Goal: Task Accomplishment & Management: Complete application form

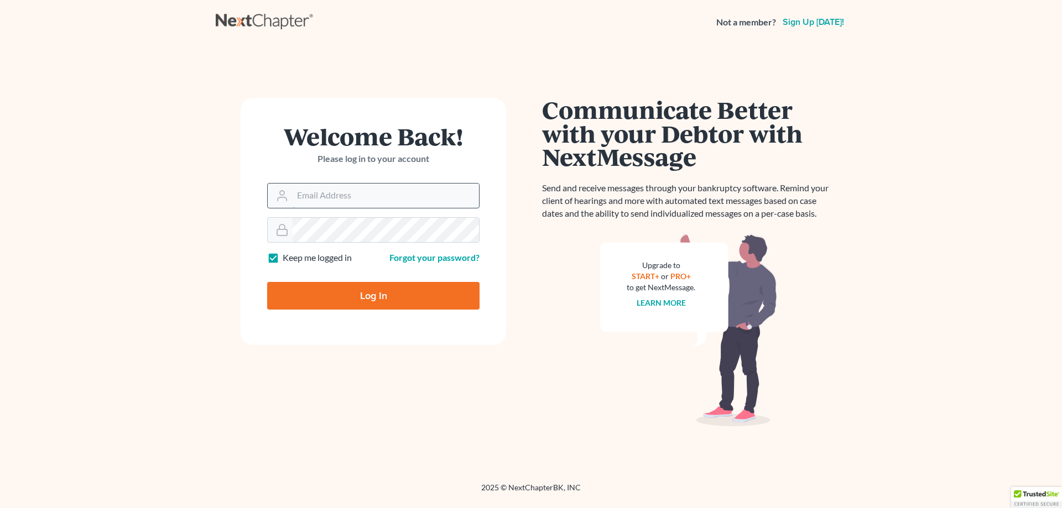
drag, startPoint x: 0, startPoint y: 0, endPoint x: 316, endPoint y: 196, distance: 372.4
click at [316, 196] on input "Email Address" at bounding box center [386, 196] width 186 height 24
type input "[EMAIL_ADDRESS][DOMAIN_NAME]"
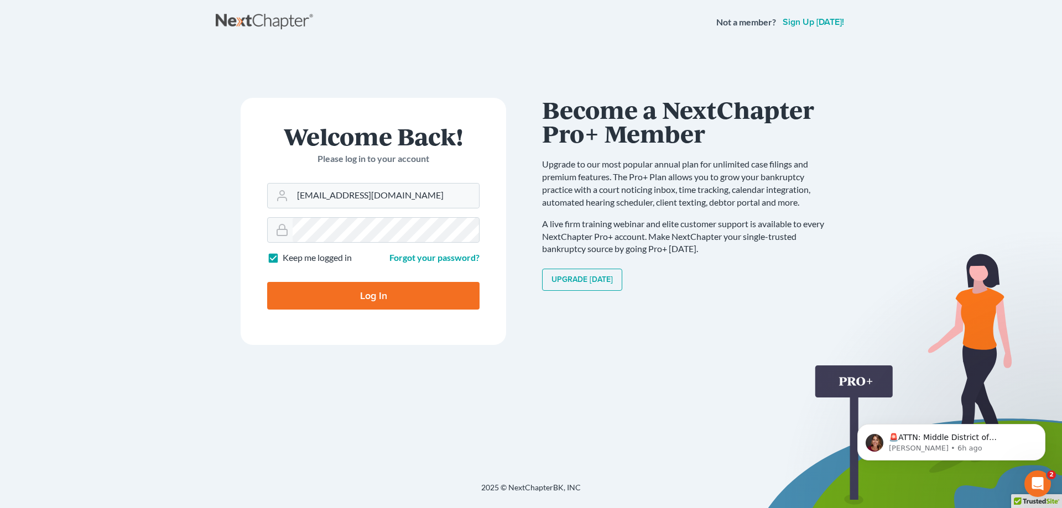
click at [283, 258] on label "Keep me logged in" at bounding box center [317, 258] width 69 height 13
click at [287, 258] on input "Keep me logged in" at bounding box center [290, 255] width 7 height 7
checkbox input "false"
click at [366, 295] on input "Log In" at bounding box center [373, 296] width 212 height 28
type input "Thinking..."
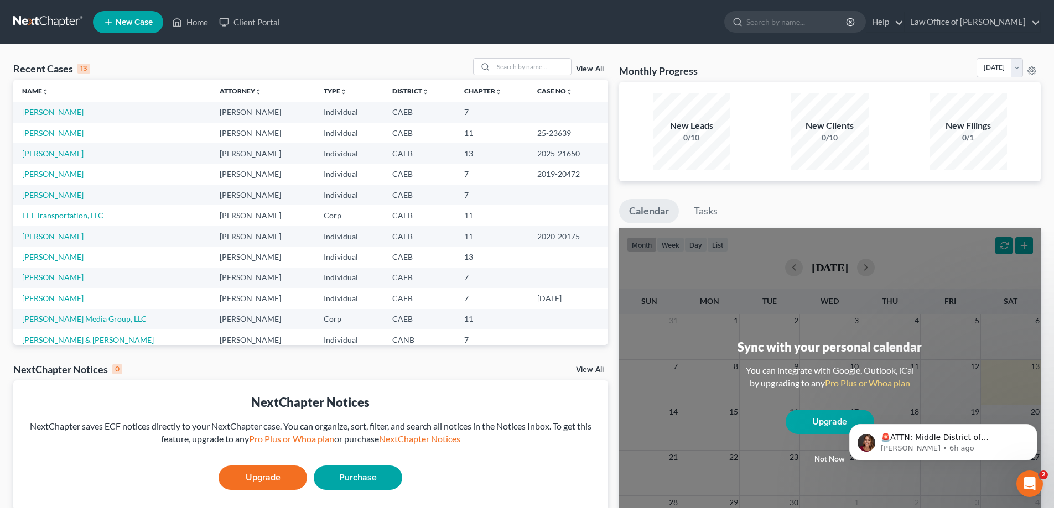
click at [41, 115] on link "Acero, Deseray" at bounding box center [52, 111] width 61 height 9
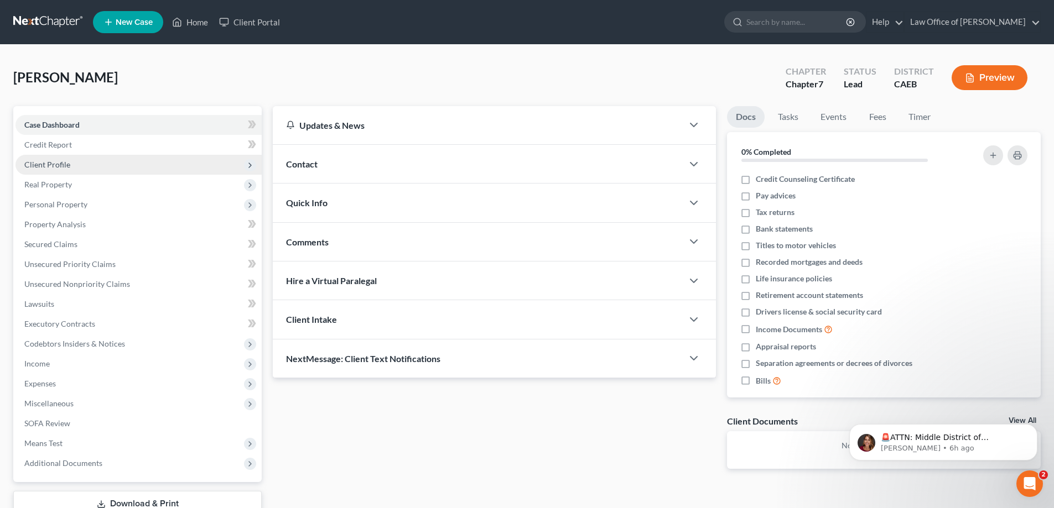
click at [52, 165] on span "Client Profile" at bounding box center [47, 164] width 46 height 9
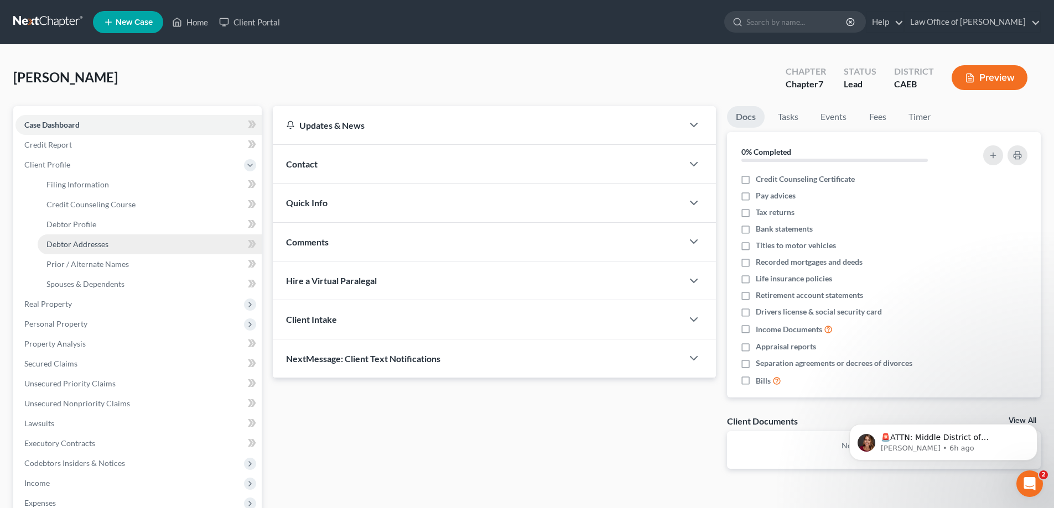
click at [81, 245] on span "Debtor Addresses" at bounding box center [77, 244] width 62 height 9
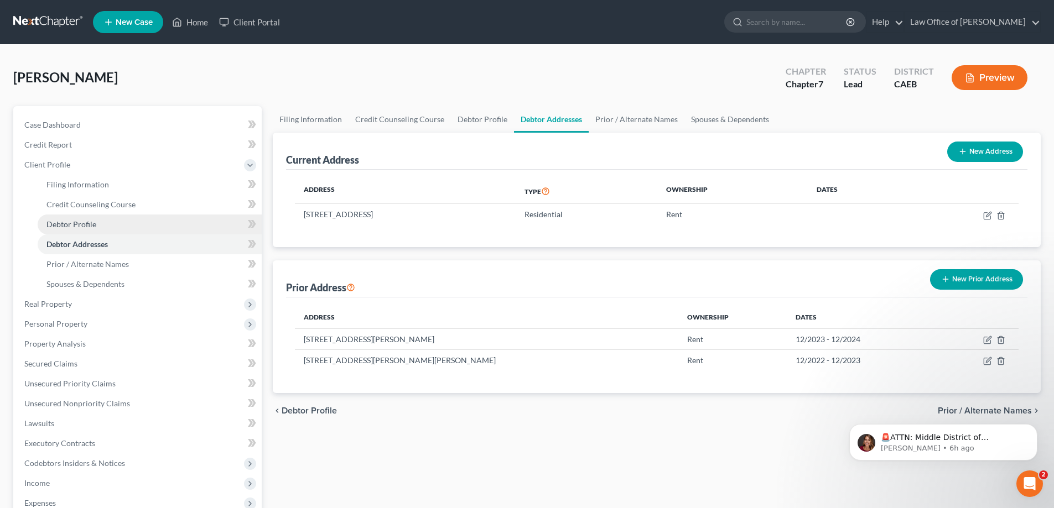
click at [79, 225] on span "Debtor Profile" at bounding box center [71, 224] width 50 height 9
select select "0"
select select "6"
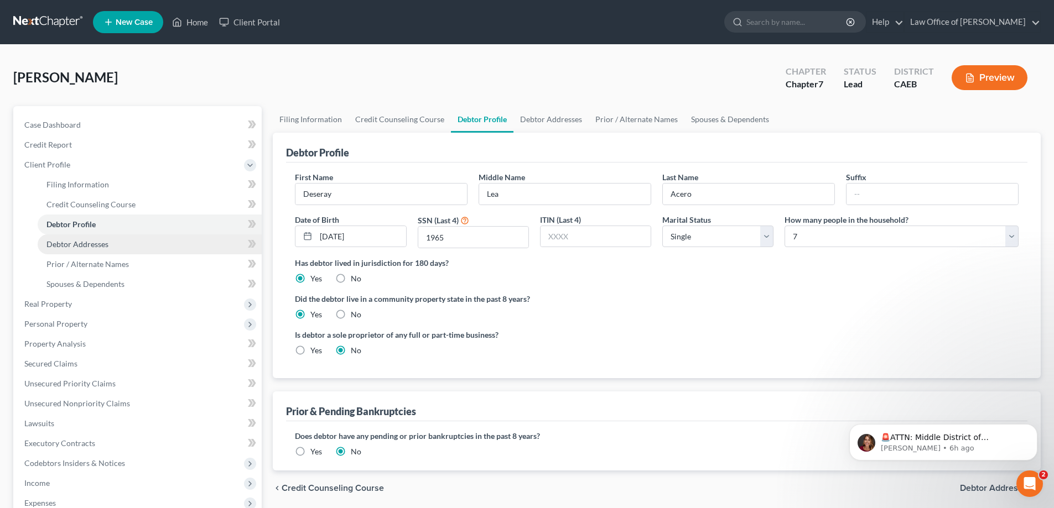
click at [81, 243] on span "Debtor Addresses" at bounding box center [77, 244] width 62 height 9
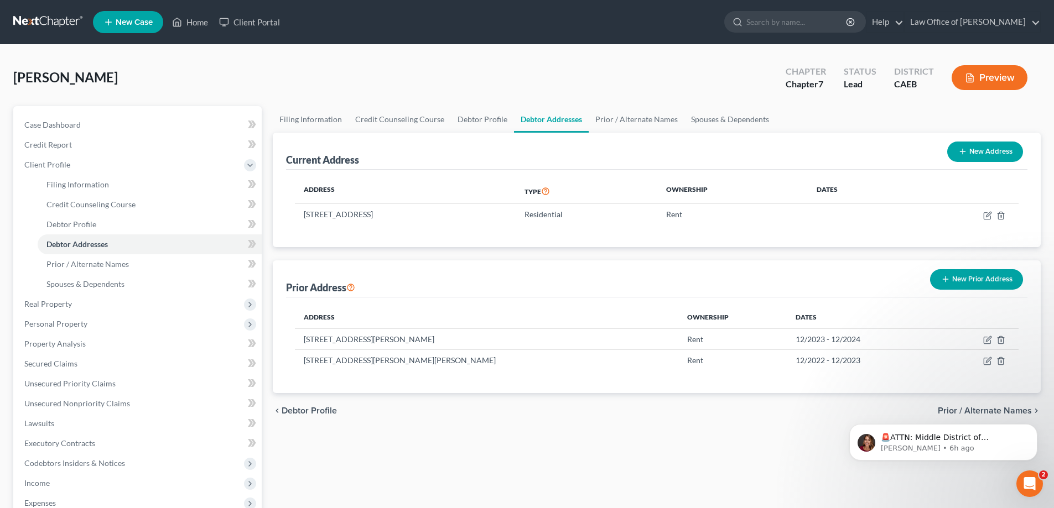
click at [964, 151] on icon "button" at bounding box center [962, 151] width 9 height 9
select select "0"
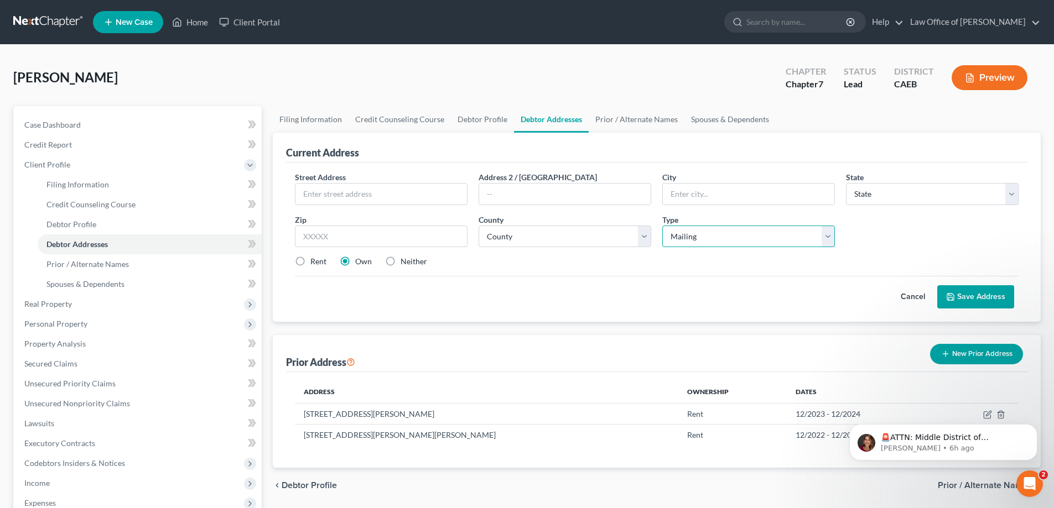
click at [763, 238] on select "Select Mailing Rental Business" at bounding box center [748, 237] width 173 height 22
click at [857, 234] on div "Street Address * Address 2 / PO Box City * State * State AL AK AR AZ CA CO CT D…" at bounding box center [656, 223] width 735 height 105
click at [911, 298] on button "Cancel" at bounding box center [912, 297] width 49 height 22
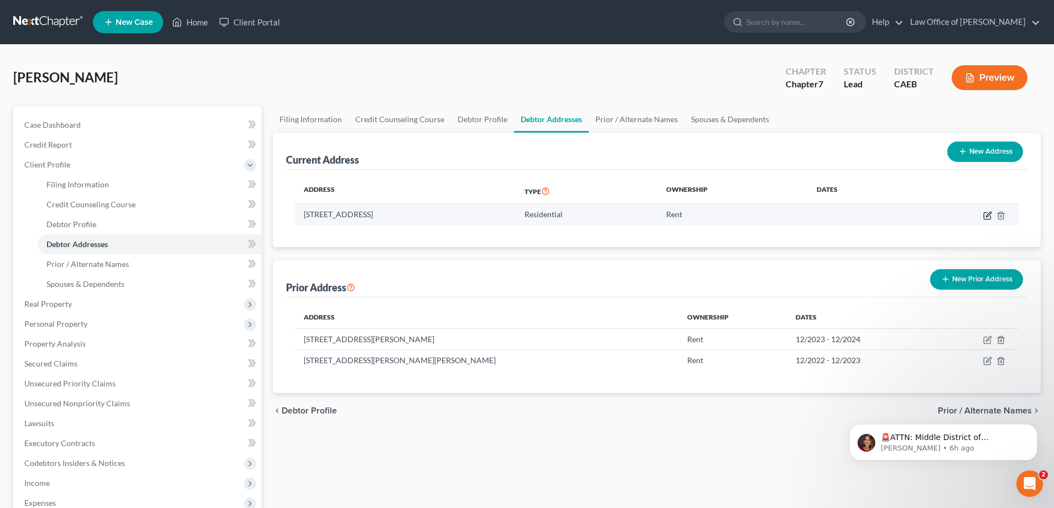
click at [985, 215] on icon "button" at bounding box center [987, 215] width 9 height 9
select select "4"
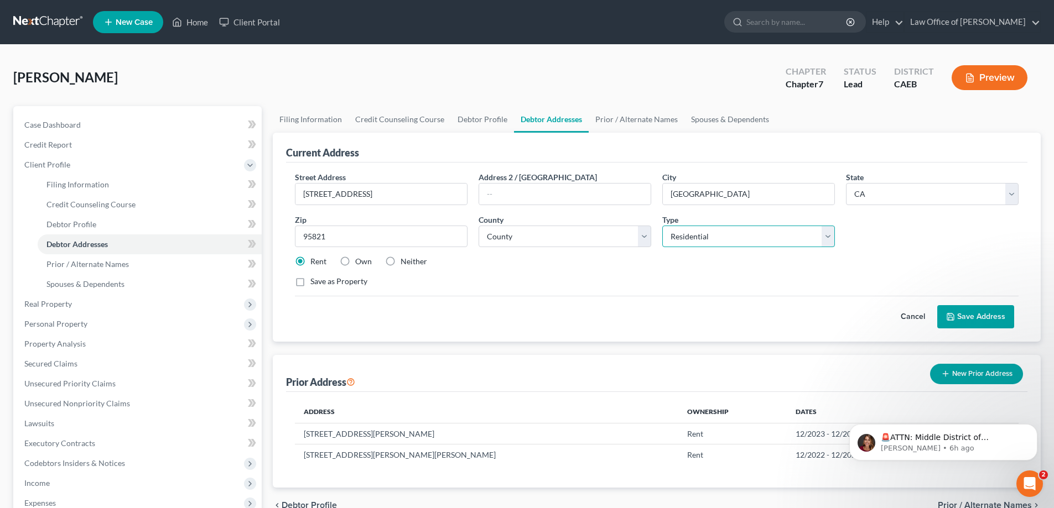
click at [827, 242] on select "Select Residential Mailing Rental Business" at bounding box center [748, 237] width 173 height 22
select select "1"
click at [662, 226] on select "Select Residential Mailing Rental Business" at bounding box center [748, 237] width 173 height 22
click at [964, 315] on button "Save Address" at bounding box center [975, 316] width 77 height 23
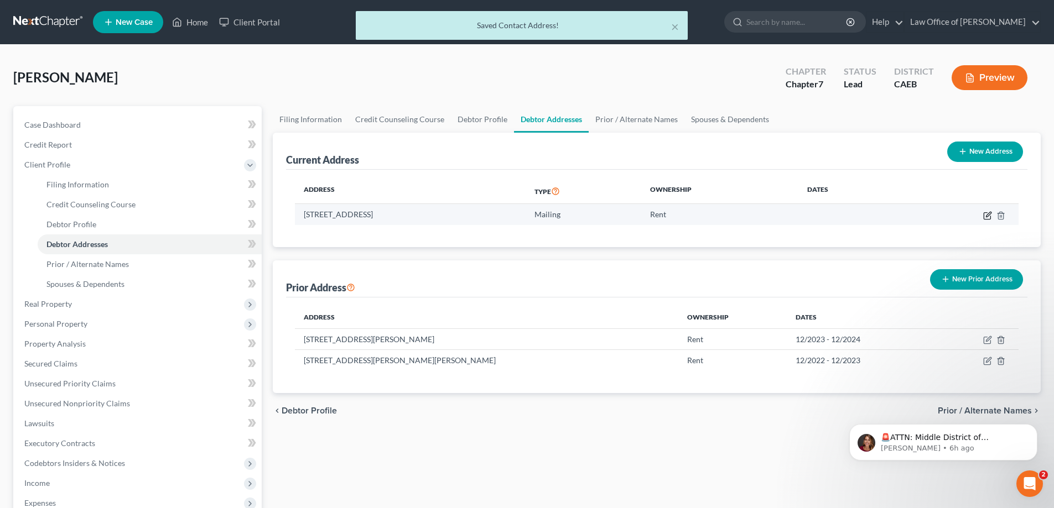
click at [985, 214] on icon "button" at bounding box center [987, 215] width 9 height 9
select select "4"
select select "33"
select select "1"
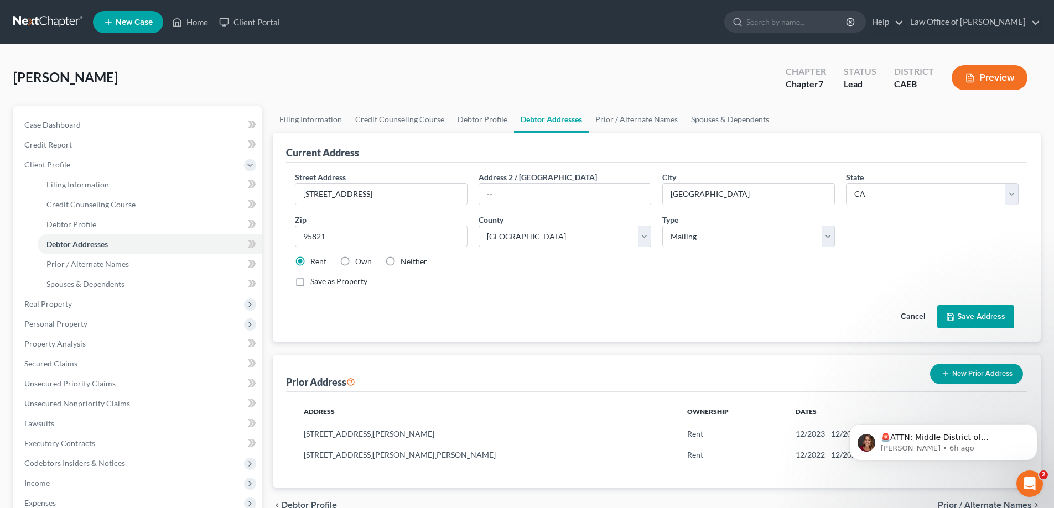
click at [401, 262] on label "Neither" at bounding box center [414, 261] width 27 height 11
click at [405, 262] on input "Neither" at bounding box center [408, 259] width 7 height 7
radio input "true"
click at [370, 195] on input "3335 Watt Avenue #B121" at bounding box center [380, 194] width 171 height 21
type input "3335 Watt Avenue suite B121"
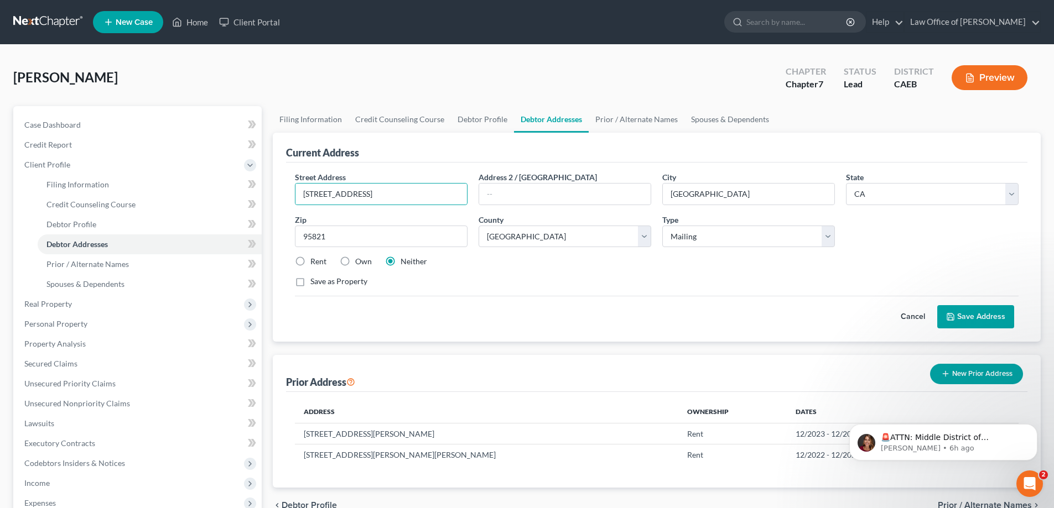
click at [968, 317] on button "Save Address" at bounding box center [975, 316] width 77 height 23
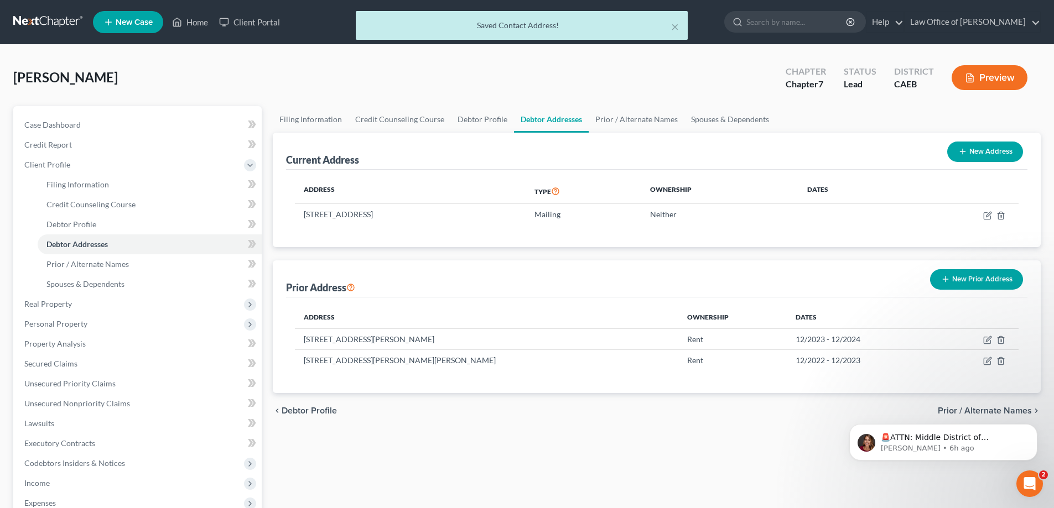
click at [979, 148] on button "New Address" at bounding box center [985, 152] width 76 height 20
select select "0"
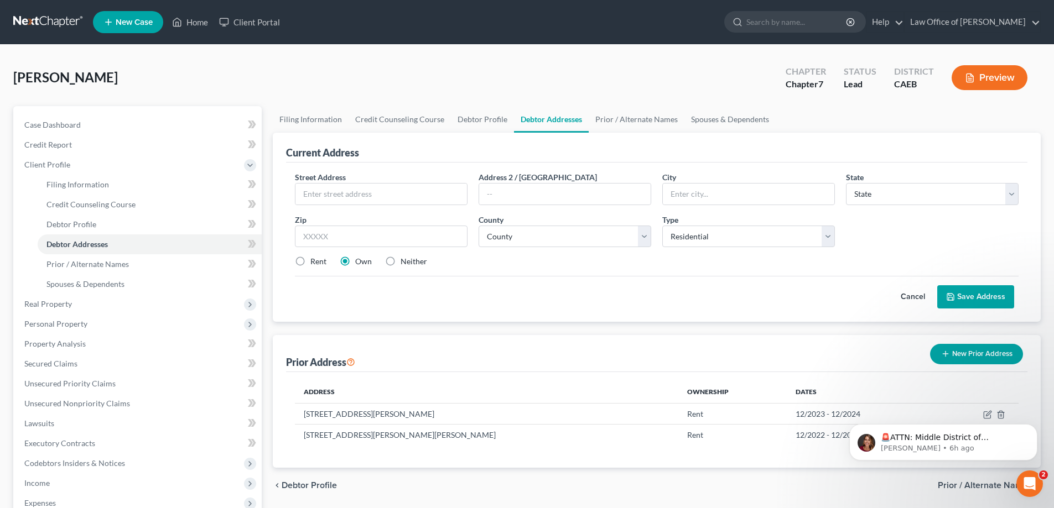
click at [310, 259] on label "Rent" at bounding box center [318, 261] width 16 height 11
click at [315, 259] on input "Rent" at bounding box center [318, 259] width 7 height 7
radio input "true"
click at [330, 196] on input "text" at bounding box center [380, 194] width 171 height 21
type input "3217 Walnut Avenue Apt 14"
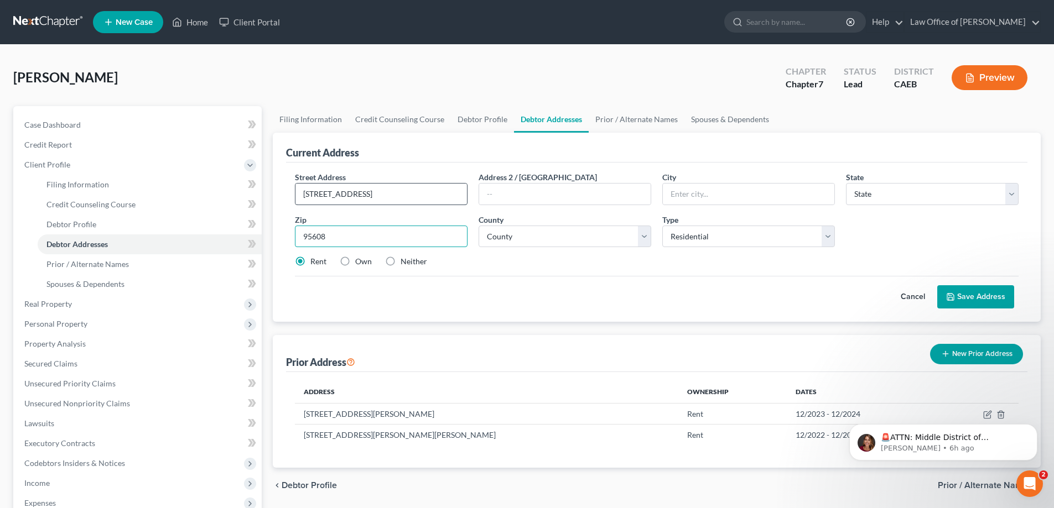
type input "95608"
type input "Carmichael"
select select "4"
click at [525, 241] on select "County Alameda County Alpine County Amador County Butte County Calaveras County…" at bounding box center [565, 237] width 173 height 22
select select "33"
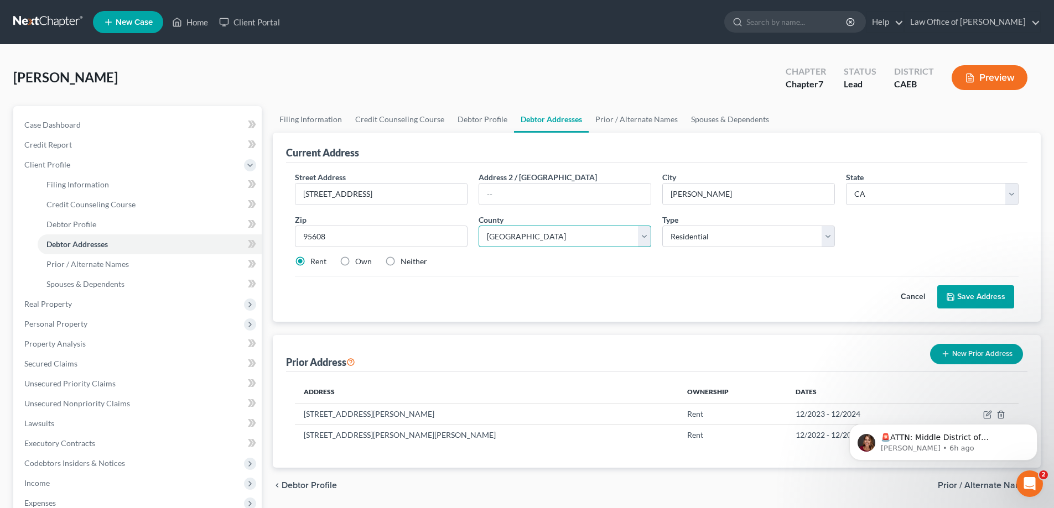
click at [479, 226] on select "County Alameda County Alpine County Amador County Butte County Calaveras County…" at bounding box center [565, 237] width 173 height 22
click at [961, 299] on button "Save Address" at bounding box center [975, 296] width 77 height 23
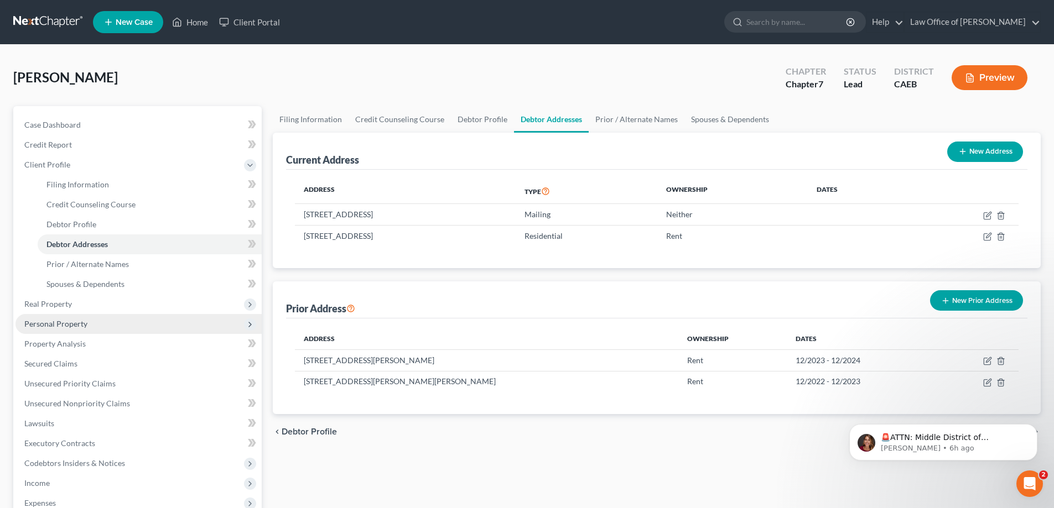
click at [72, 323] on span "Personal Property" at bounding box center [55, 323] width 63 height 9
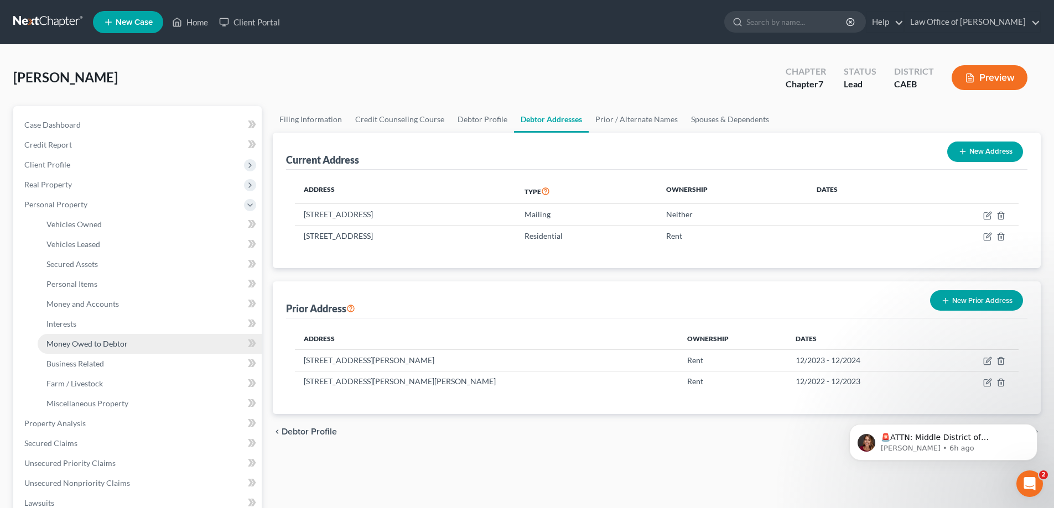
click at [79, 343] on span "Money Owed to Debtor" at bounding box center [86, 343] width 81 height 9
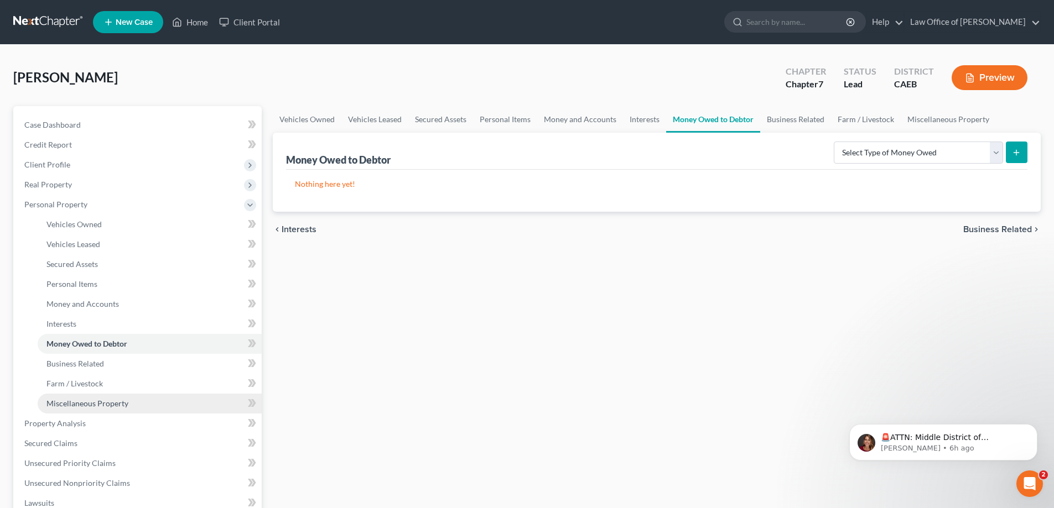
click at [75, 403] on span "Miscellaneous Property" at bounding box center [87, 403] width 82 height 9
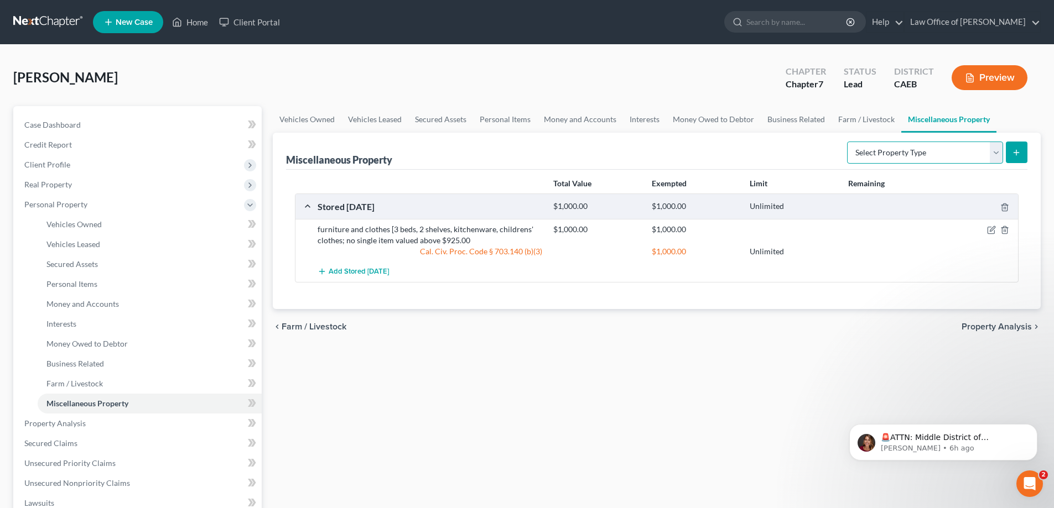
click at [994, 158] on select "Select Property Type Assigned for Creditor Benefit Within 1 Year Holding for An…" at bounding box center [925, 153] width 156 height 22
click at [73, 345] on span "Money Owed to Debtor" at bounding box center [86, 343] width 81 height 9
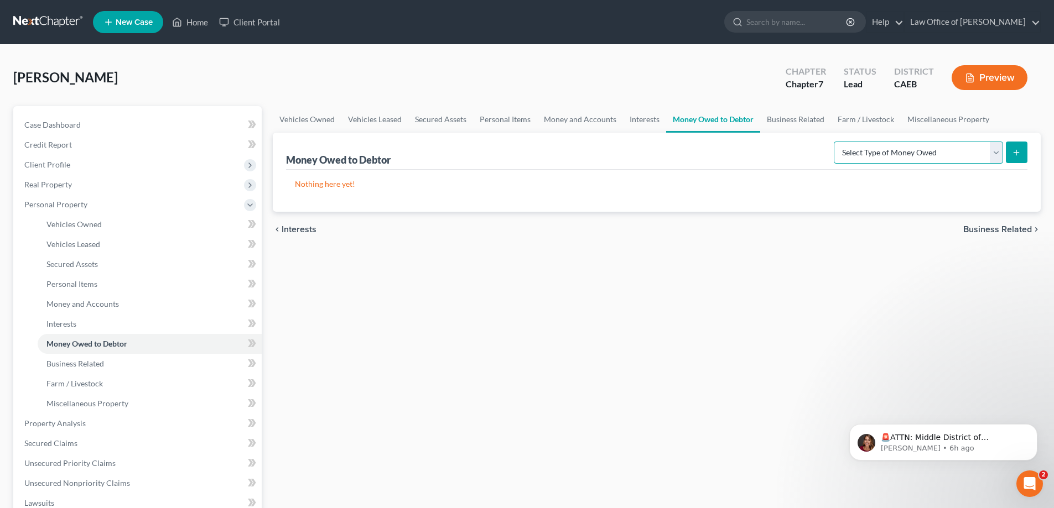
click at [968, 155] on select "Select Type of Money Owed Accounts Receivable Alimony Child Support Claims Agai…" at bounding box center [918, 153] width 169 height 22
click at [859, 154] on select "Select Type of Money Owed Accounts Receivable Alimony Child Support Claims Agai…" at bounding box center [918, 153] width 169 height 22
click at [65, 303] on span "Money and Accounts" at bounding box center [82, 303] width 72 height 9
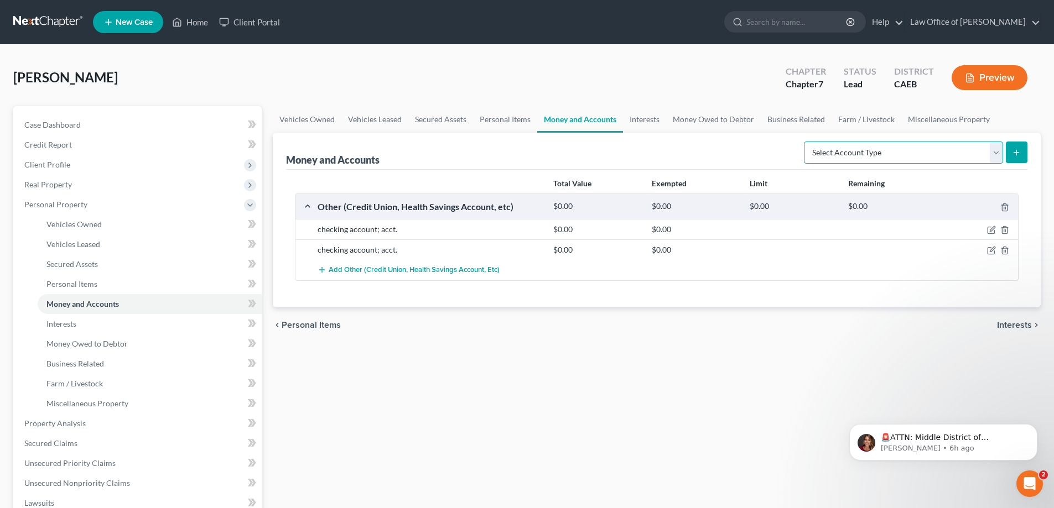
click at [950, 152] on select "Select Account Type Brokerage Cash on Hand Certificates of Deposit Checking Acc…" at bounding box center [903, 153] width 199 height 22
click at [981, 81] on button "Preview" at bounding box center [989, 77] width 76 height 25
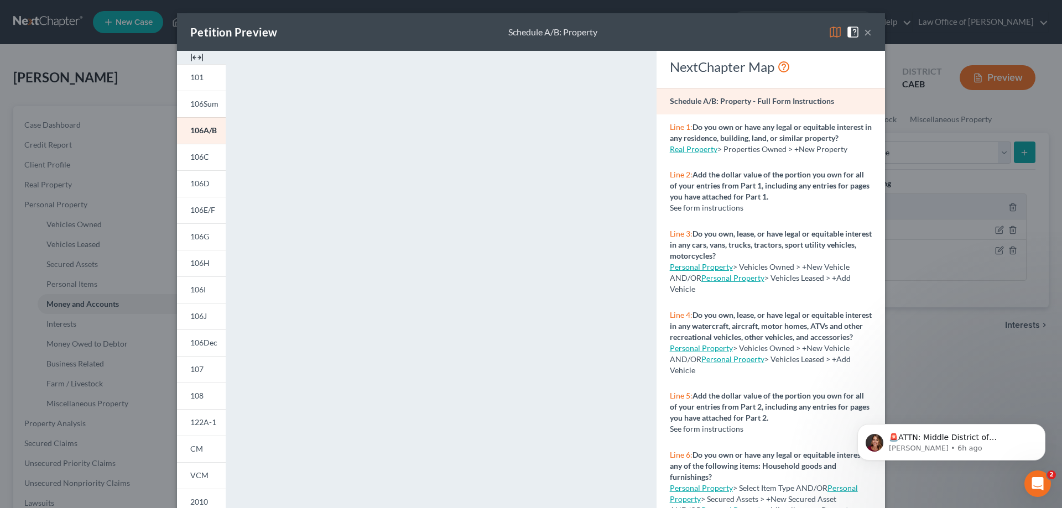
click at [876, 411] on div "🚨ATTN: Middle District of Florida The court has added a new Credit Counseling F…" at bounding box center [952, 392] width 204 height 138
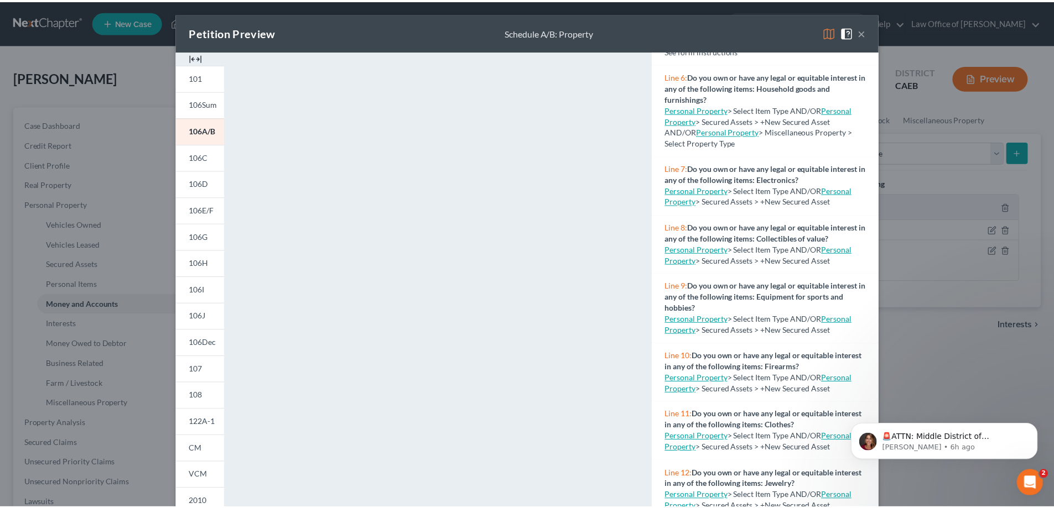
scroll to position [460, 0]
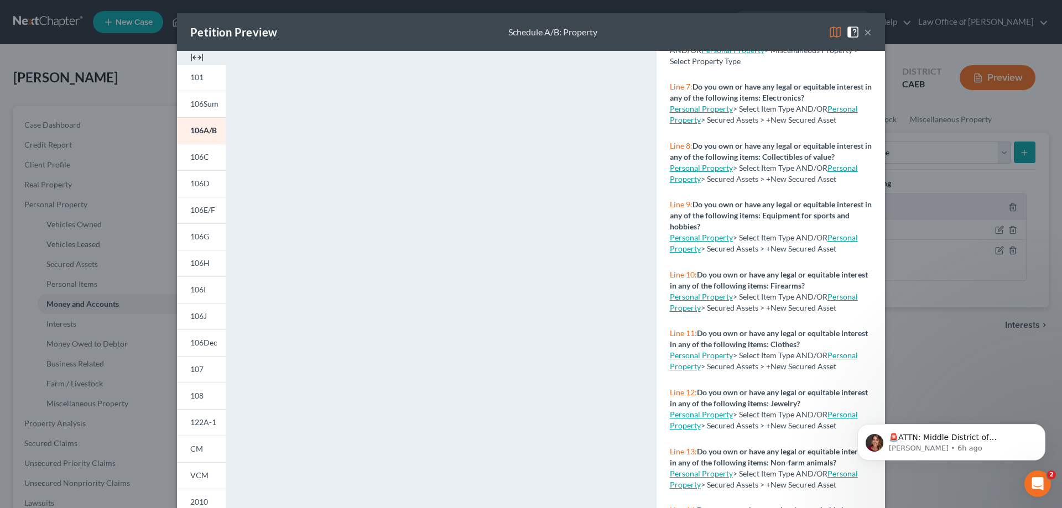
click at [864, 37] on button "×" at bounding box center [868, 31] width 8 height 13
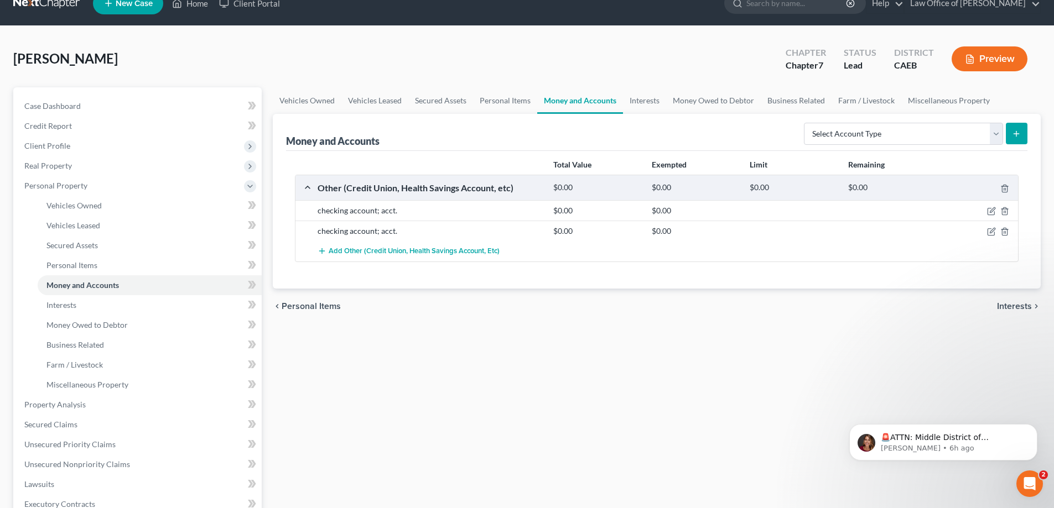
scroll to position [38, 0]
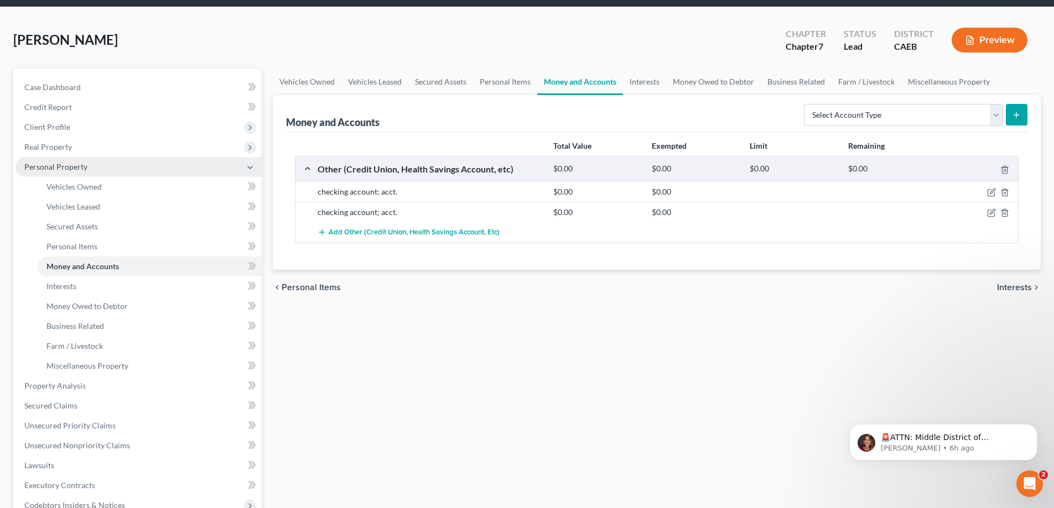
click at [251, 166] on icon at bounding box center [250, 167] width 9 height 9
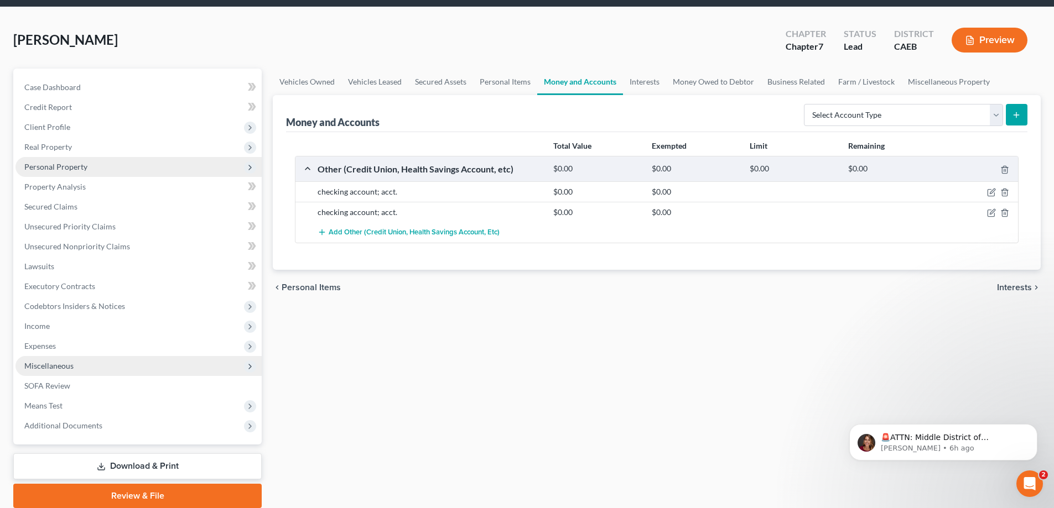
click at [50, 367] on span "Miscellaneous" at bounding box center [48, 365] width 49 height 9
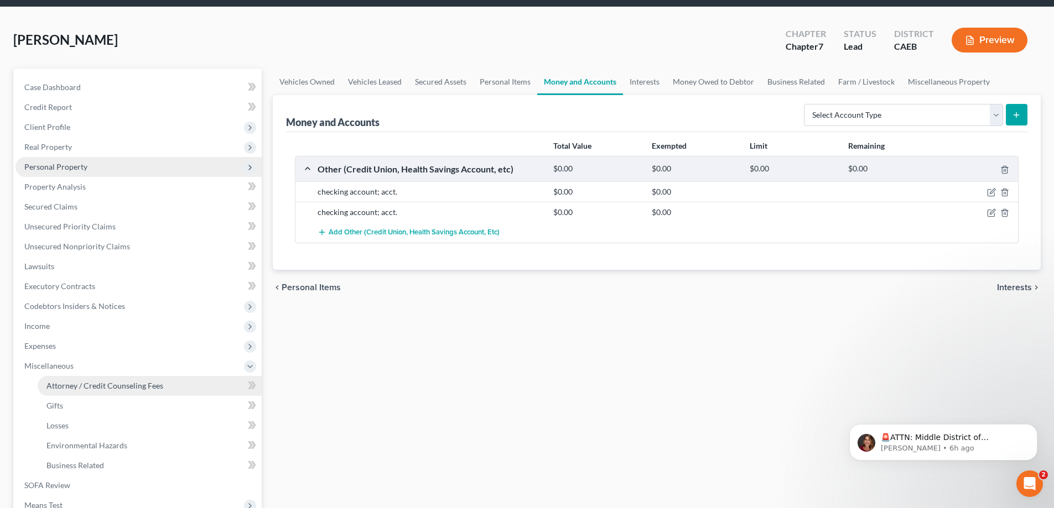
click at [64, 386] on span "Attorney / Credit Counseling Fees" at bounding box center [104, 385] width 117 height 9
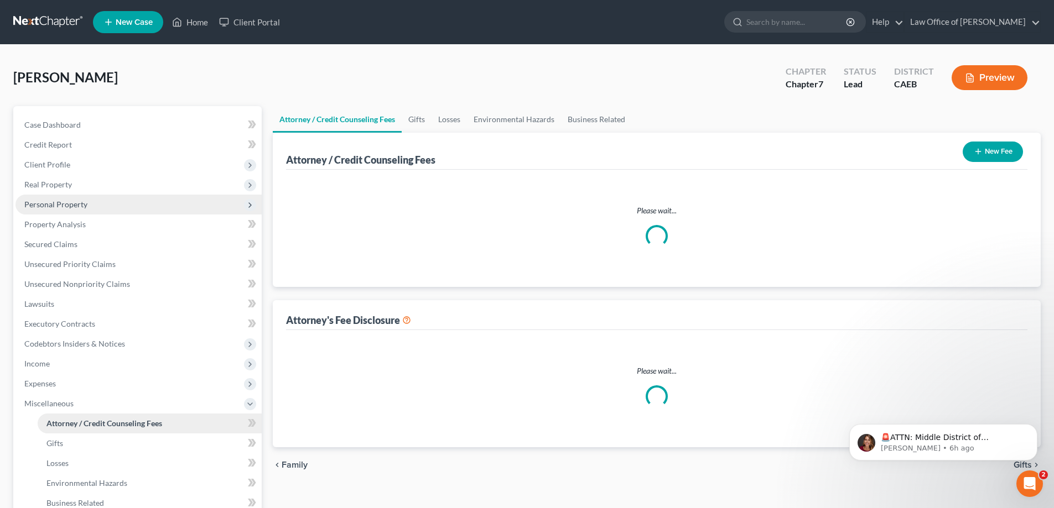
select select "0"
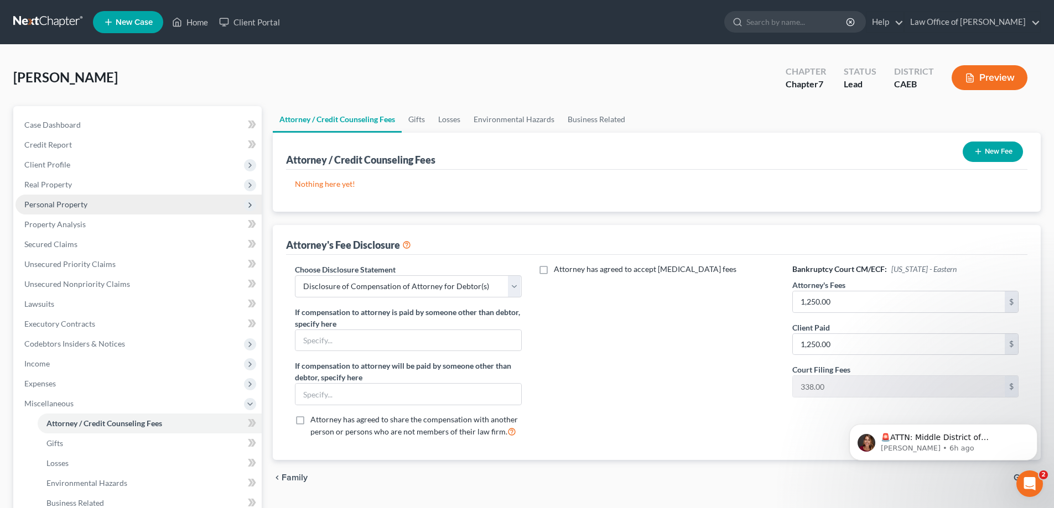
click at [982, 147] on button "New Fee" at bounding box center [993, 152] width 60 height 20
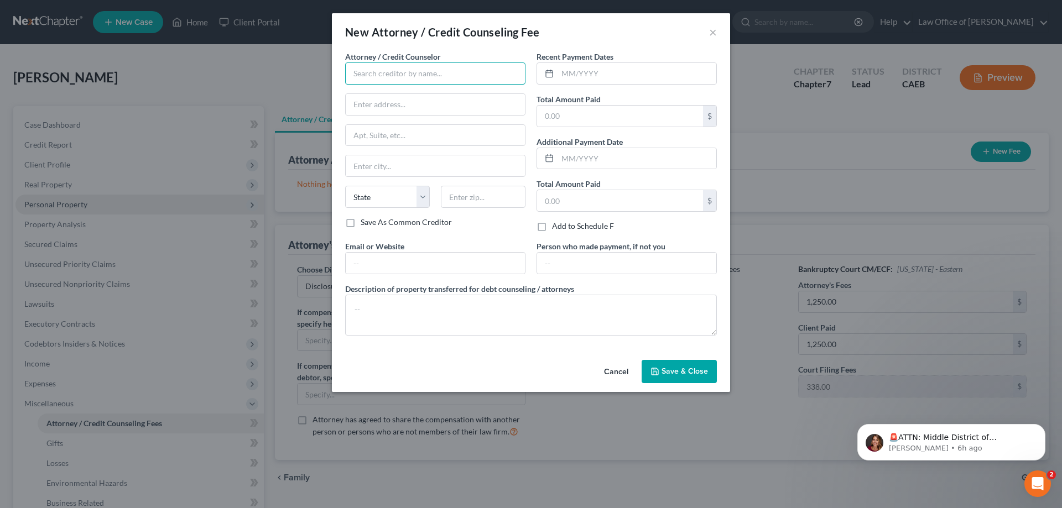
click at [423, 77] on input "text" at bounding box center [435, 74] width 180 height 22
click at [379, 96] on div "[PERSON_NAME]" at bounding box center [411, 92] width 115 height 11
type input "[PERSON_NAME]"
type input "1017 L Street #722"
type input "Sacramento"
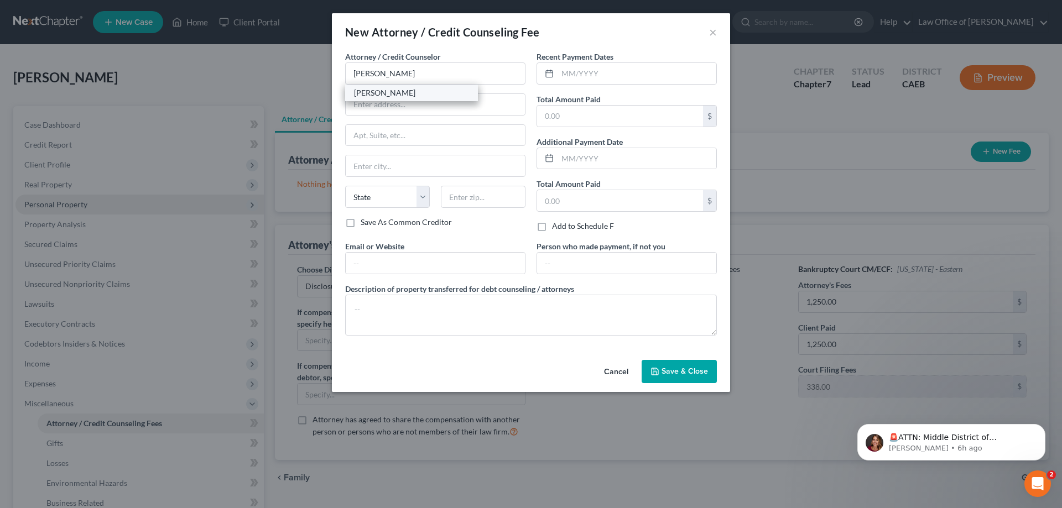
select select "4"
type input "95814"
click at [561, 72] on input "text" at bounding box center [637, 73] width 159 height 21
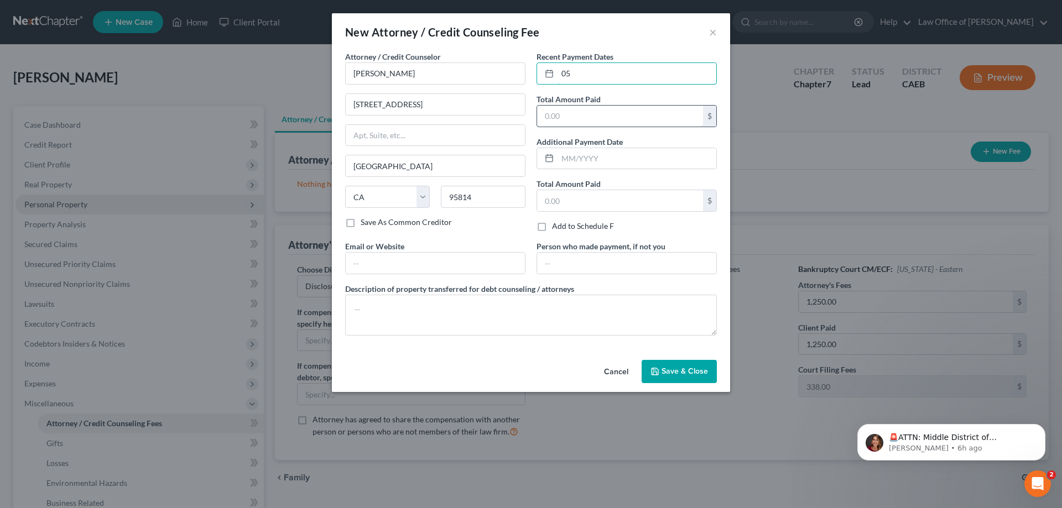
type input "0"
type input "[DATE]"
click at [574, 118] on input "text" at bounding box center [620, 116] width 166 height 21
type input "1,250.00"
click at [586, 155] on input "text" at bounding box center [637, 158] width 159 height 21
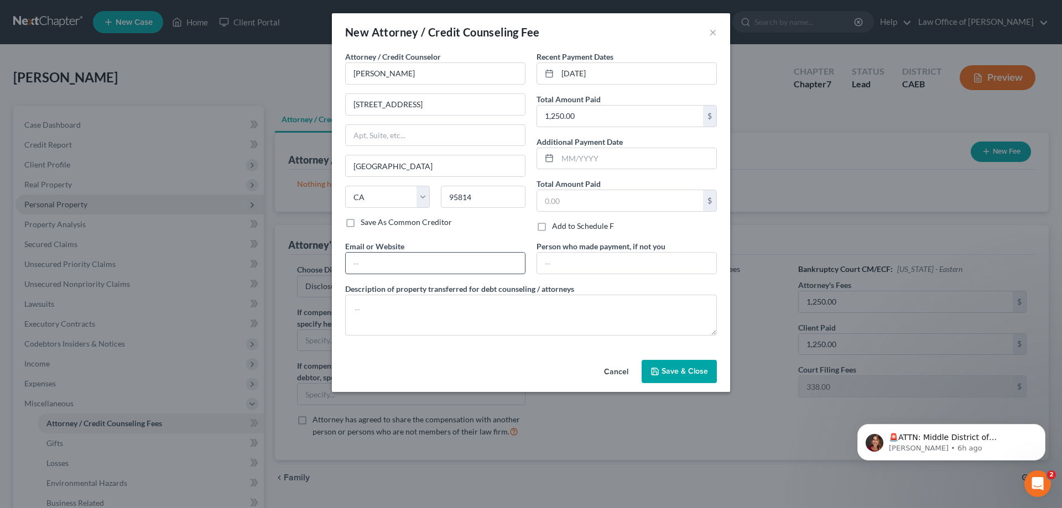
click at [433, 268] on input "text" at bounding box center [435, 263] width 179 height 21
type input "[EMAIL_ADDRESS][DOMAIN_NAME]"
click at [441, 310] on textarea at bounding box center [531, 315] width 372 height 41
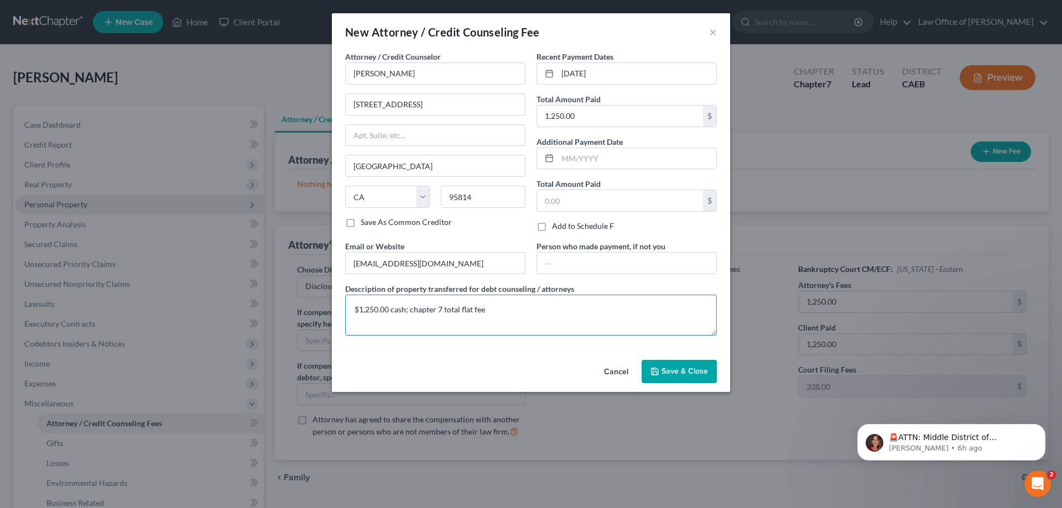
type textarea "$1,250.00 cash; chapter 7 total flat fee"
click at [675, 368] on span "Save & Close" at bounding box center [685, 371] width 46 height 9
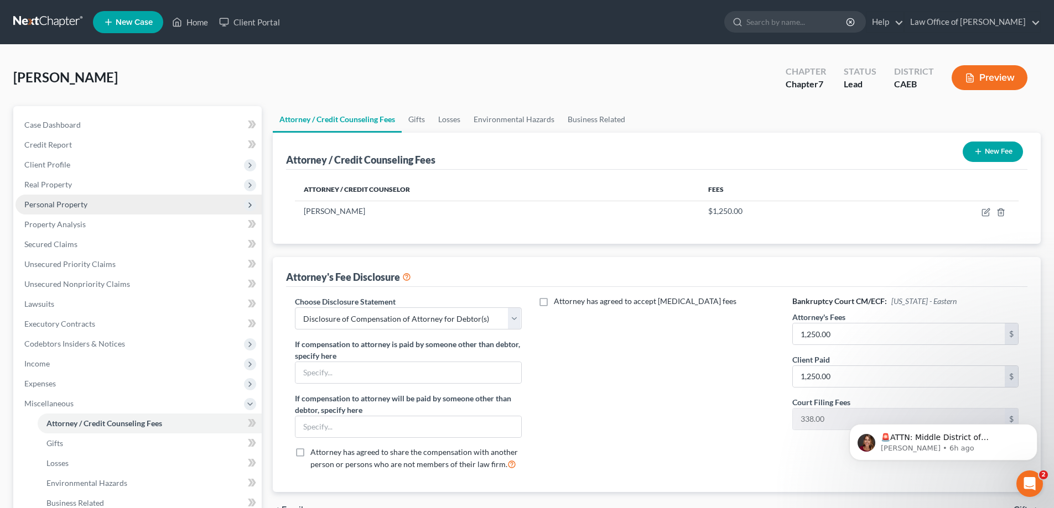
click at [986, 151] on button "New Fee" at bounding box center [993, 152] width 60 height 20
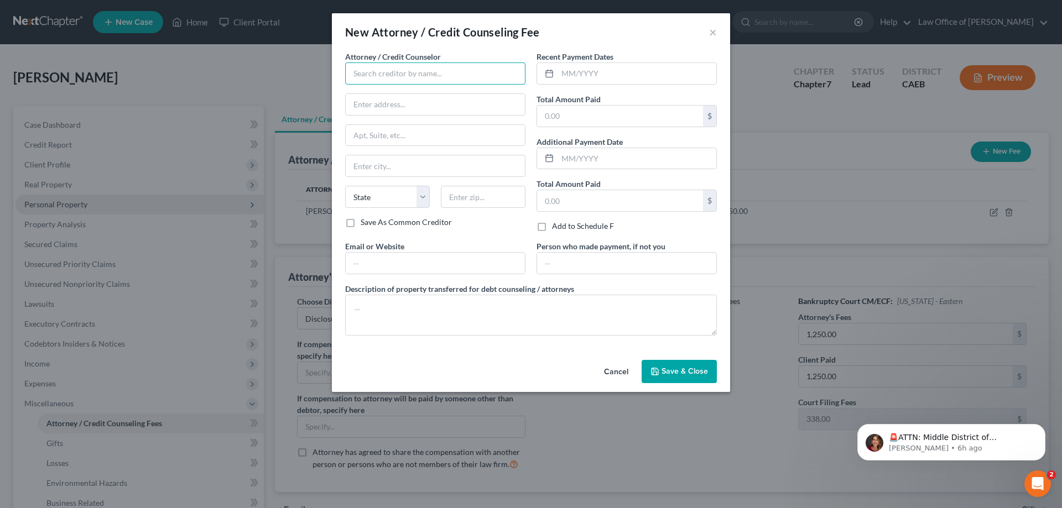
click at [414, 74] on input "text" at bounding box center [435, 74] width 180 height 22
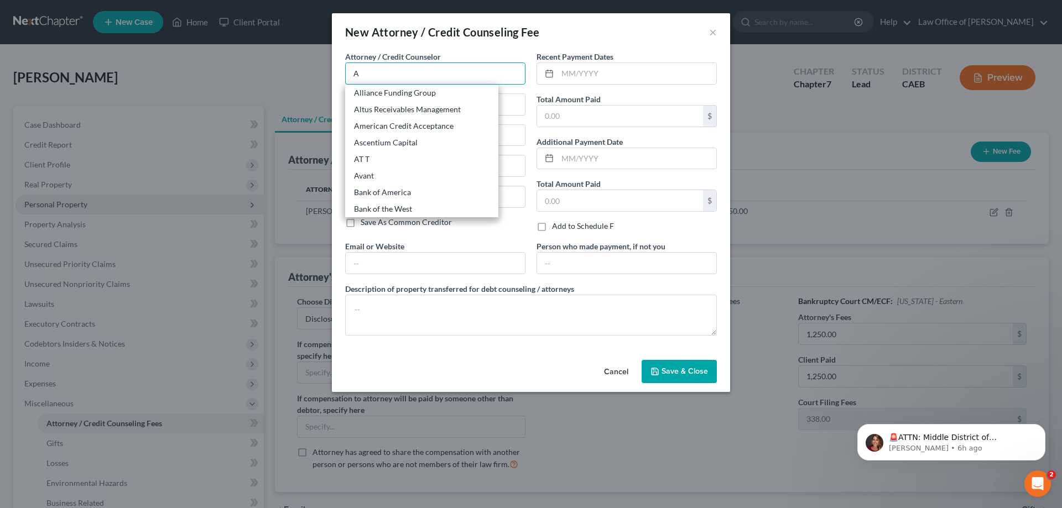
type input "A"
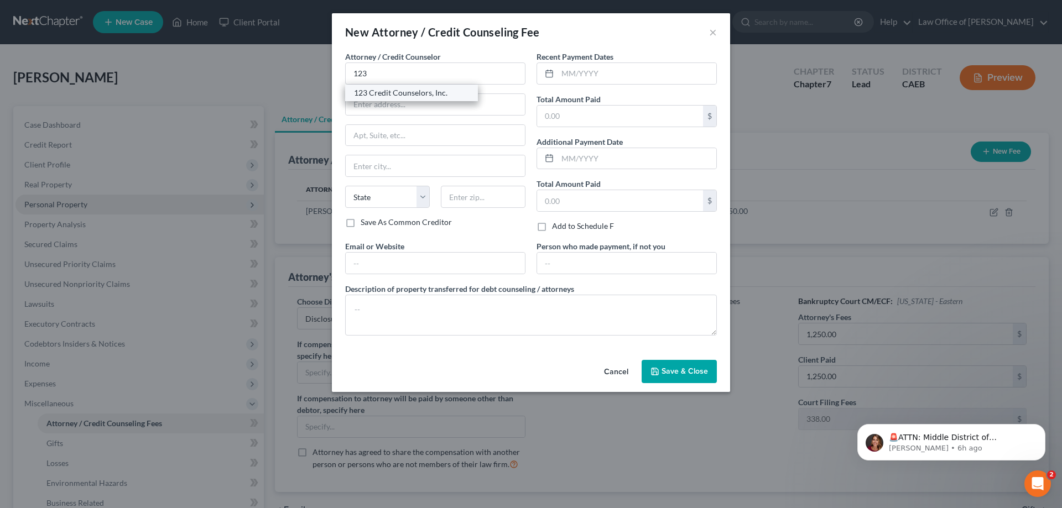
click at [386, 93] on div "123 Credit Counselors, Inc." at bounding box center [411, 92] width 115 height 11
type input "123 Credit Counselors, Inc."
type input "6161 Blue Lagoon Drive"
type input "Miami"
select select "9"
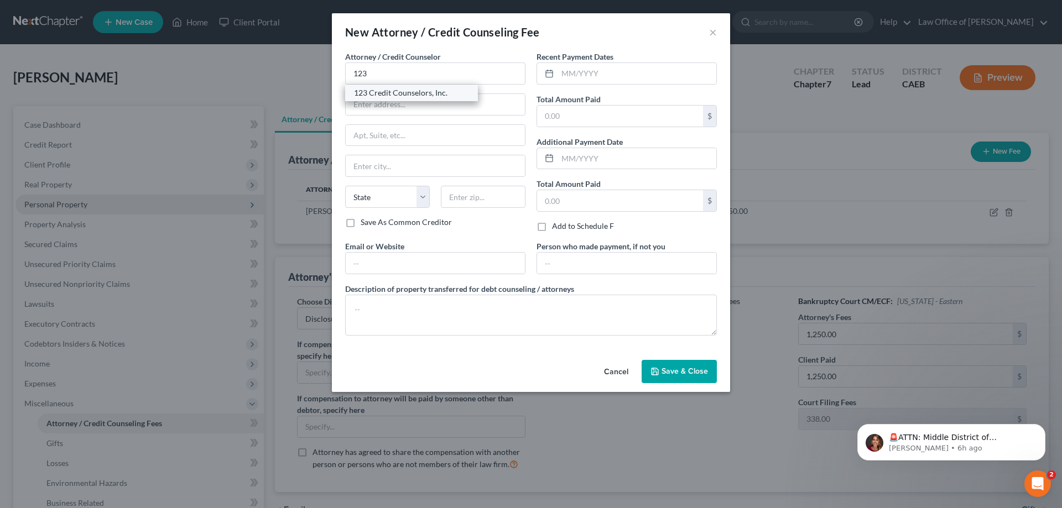
type input "33126"
click at [393, 266] on input "text" at bounding box center [435, 263] width 179 height 21
type input "[DOMAIN_NAME]"
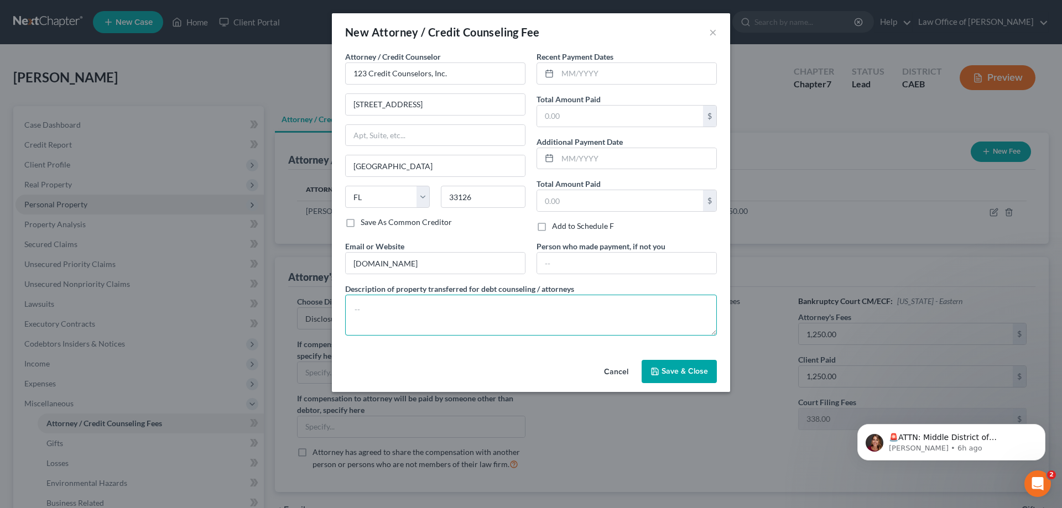
click at [402, 310] on textarea at bounding box center [531, 315] width 372 height 41
click at [682, 365] on button "Save & Close" at bounding box center [679, 371] width 75 height 23
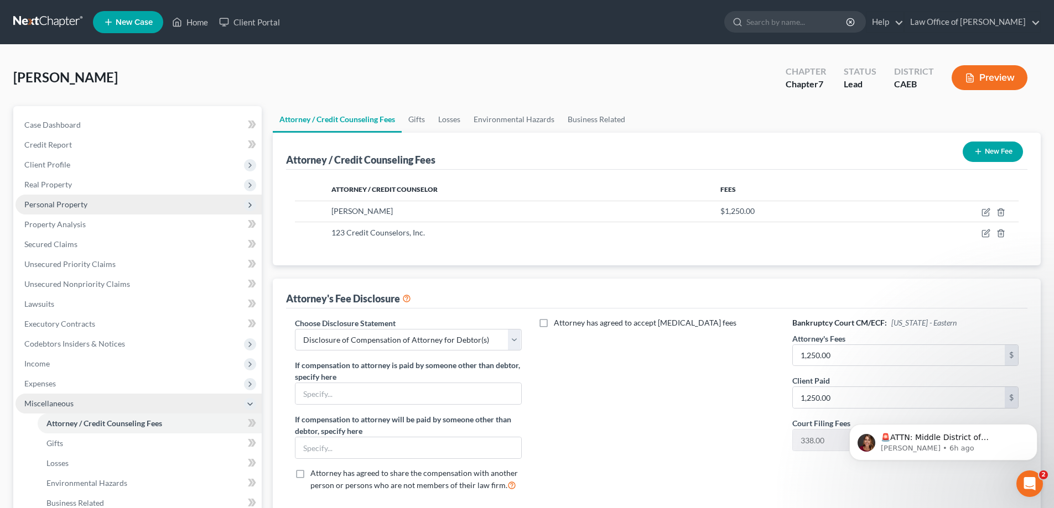
click at [249, 405] on icon at bounding box center [250, 404] width 9 height 9
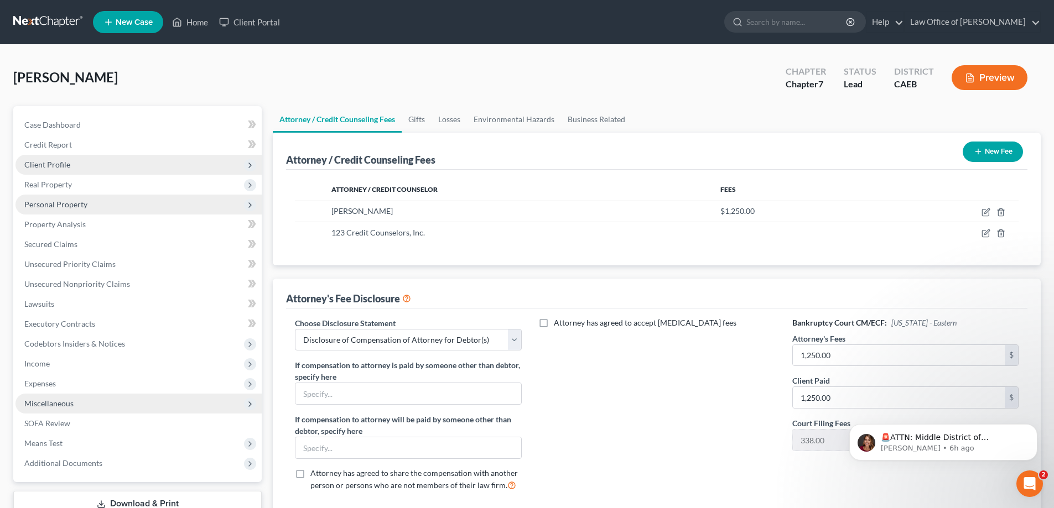
click at [45, 164] on span "Client Profile" at bounding box center [47, 164] width 46 height 9
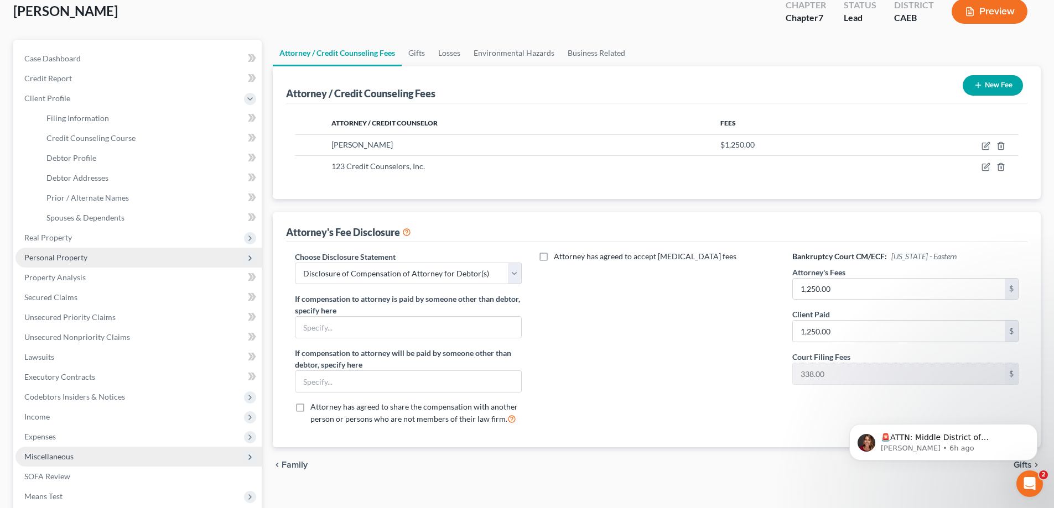
scroll to position [50, 0]
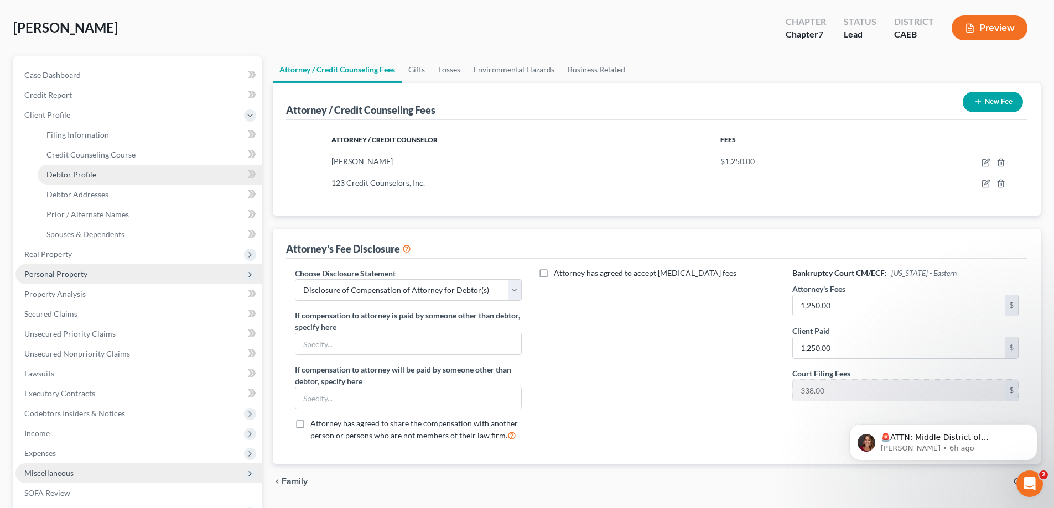
click at [61, 174] on span "Debtor Profile" at bounding box center [71, 174] width 50 height 9
select select "0"
select select "6"
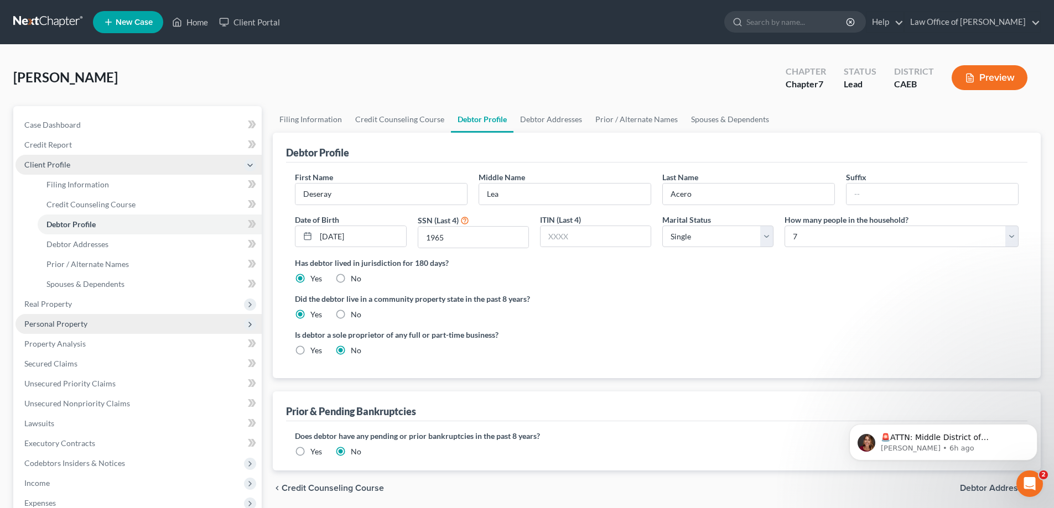
click at [247, 169] on icon at bounding box center [250, 165] width 9 height 9
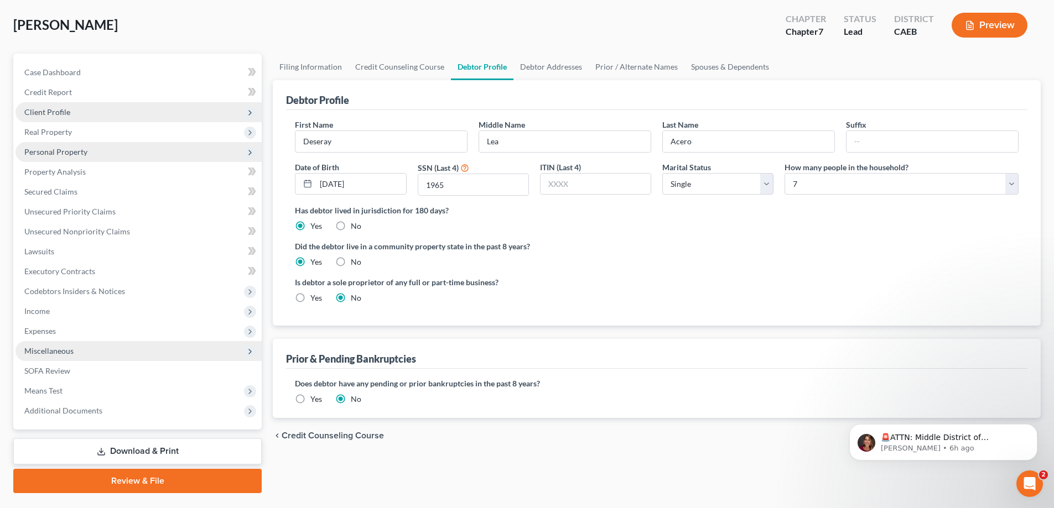
scroll to position [69, 0]
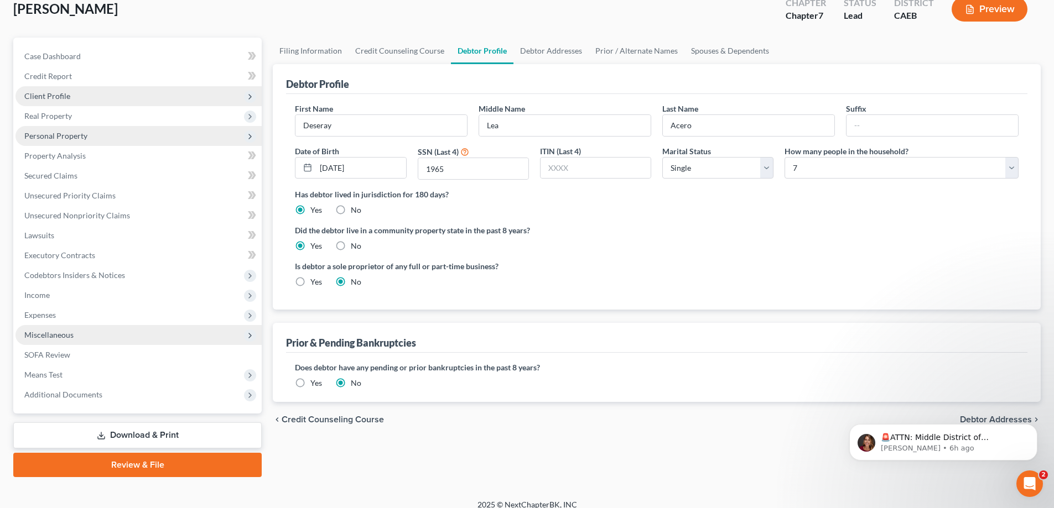
click at [247, 335] on icon at bounding box center [250, 335] width 9 height 9
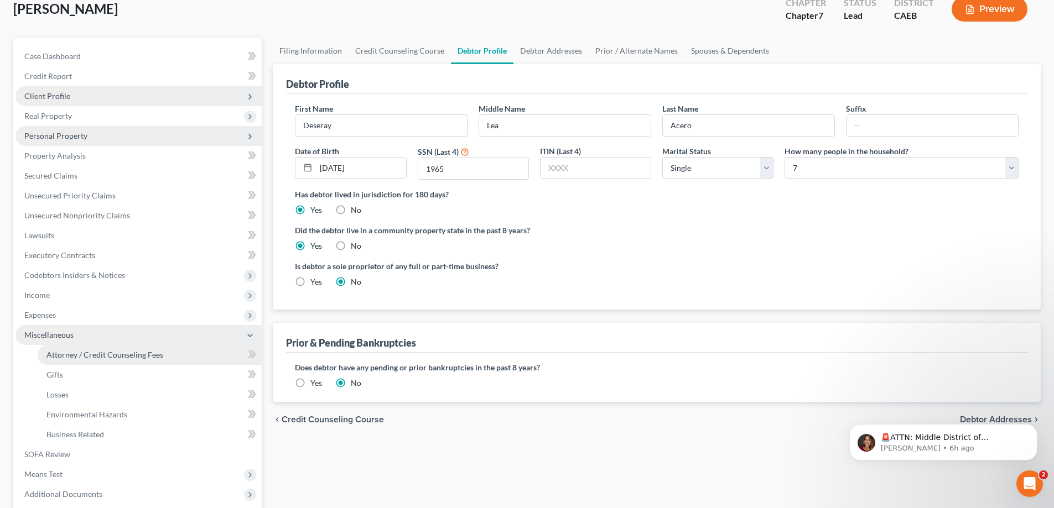
click at [129, 357] on span "Attorney / Credit Counseling Fees" at bounding box center [104, 354] width 117 height 9
select select "0"
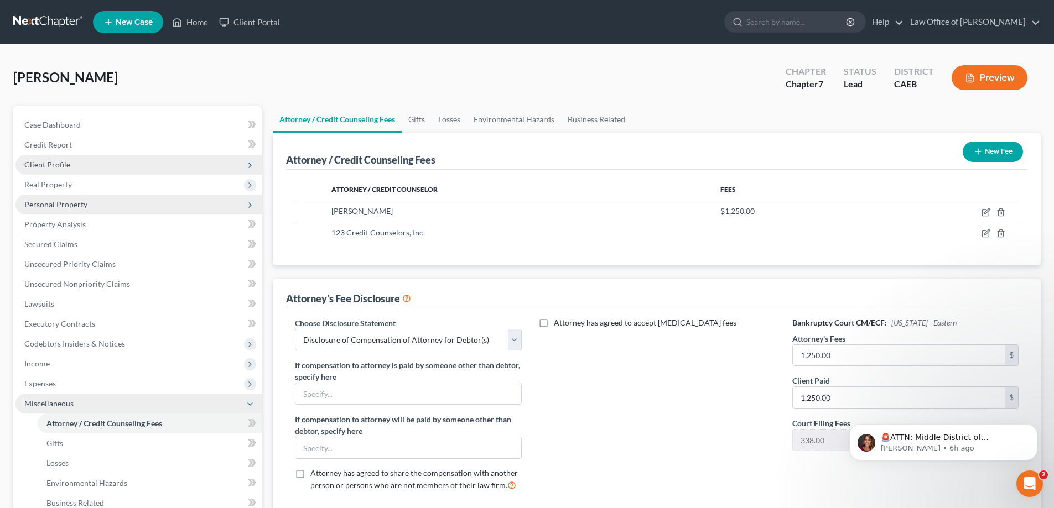
click at [50, 162] on span "Client Profile" at bounding box center [47, 164] width 46 height 9
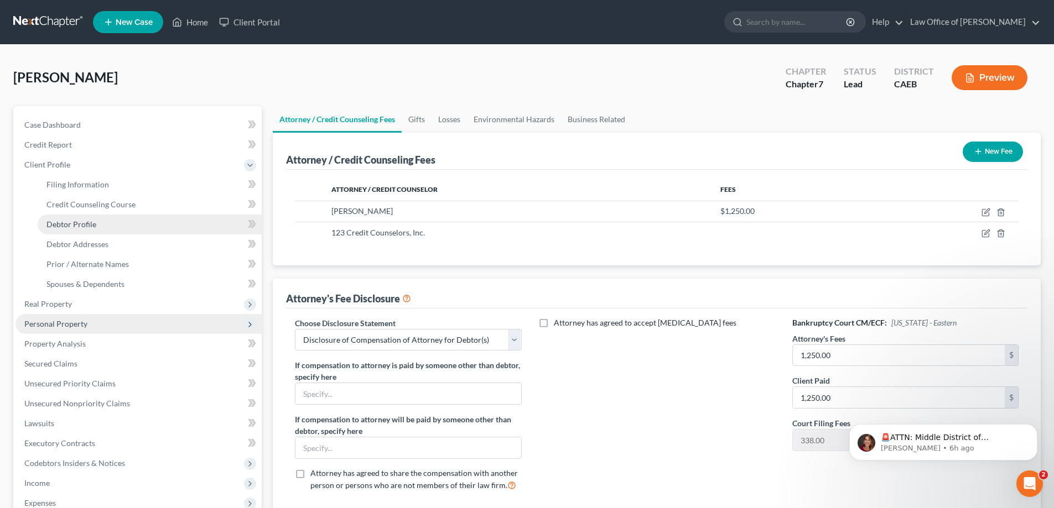
click at [60, 223] on span "Debtor Profile" at bounding box center [71, 224] width 50 height 9
select select "0"
select select "6"
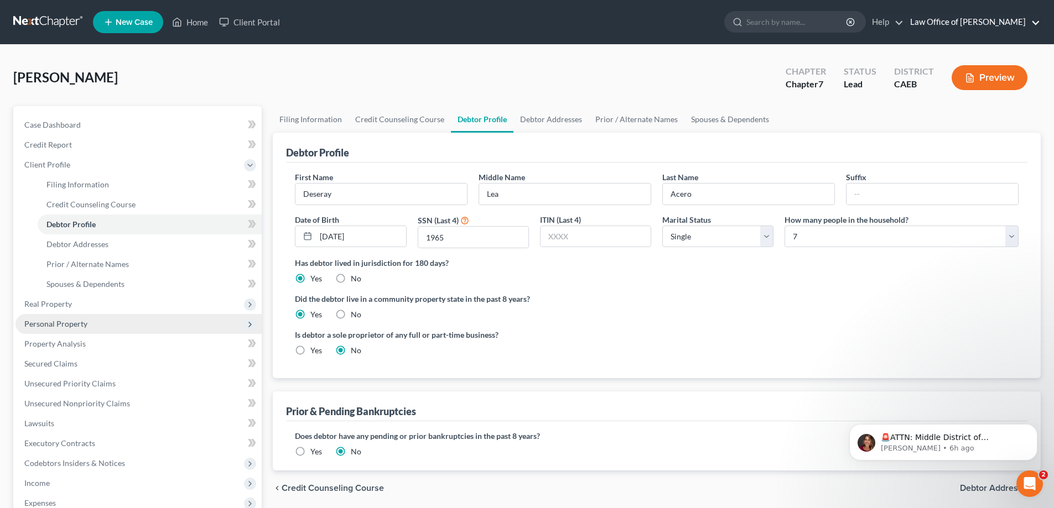
click at [1039, 21] on link "Law Office of [PERSON_NAME]" at bounding box center [972, 22] width 136 height 20
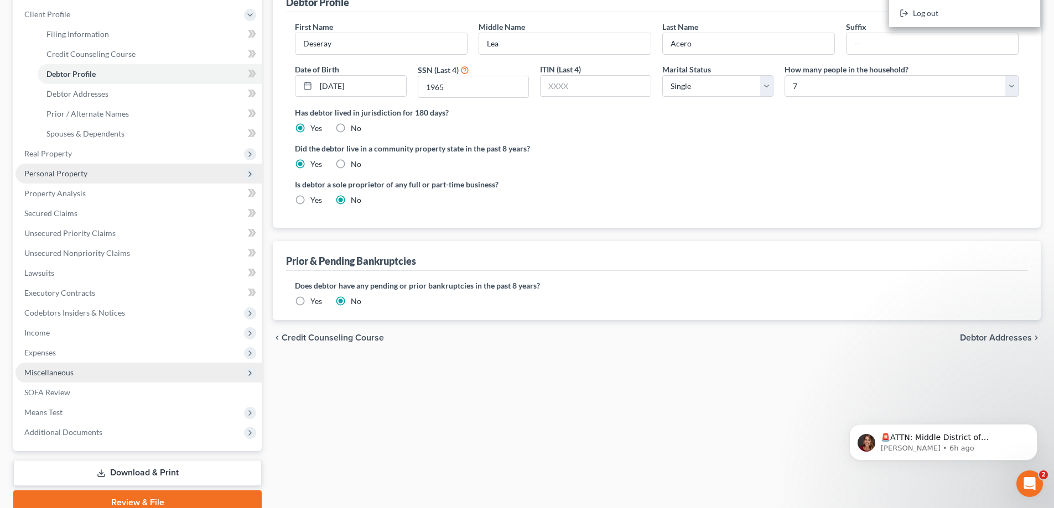
scroll to position [199, 0]
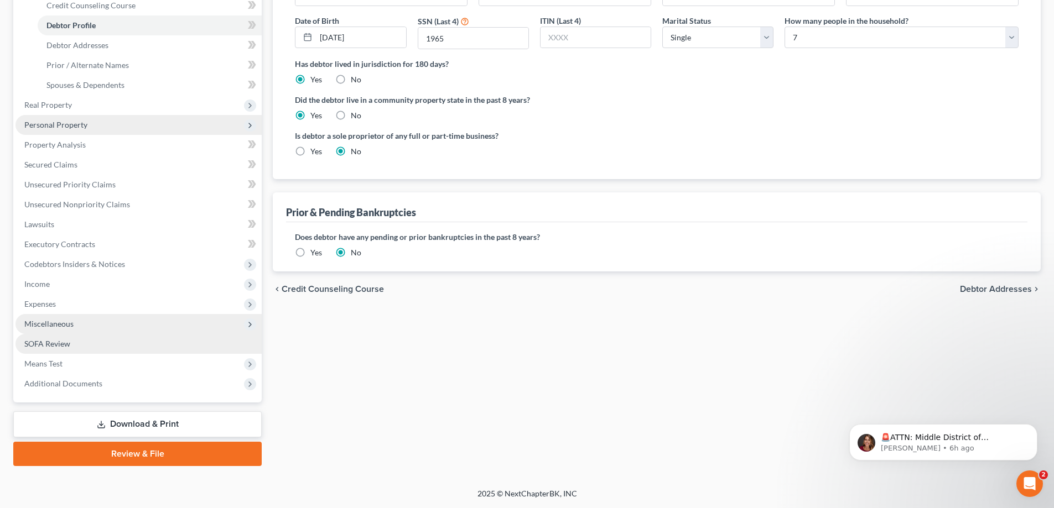
click at [36, 343] on span "SOFA Review" at bounding box center [47, 343] width 46 height 9
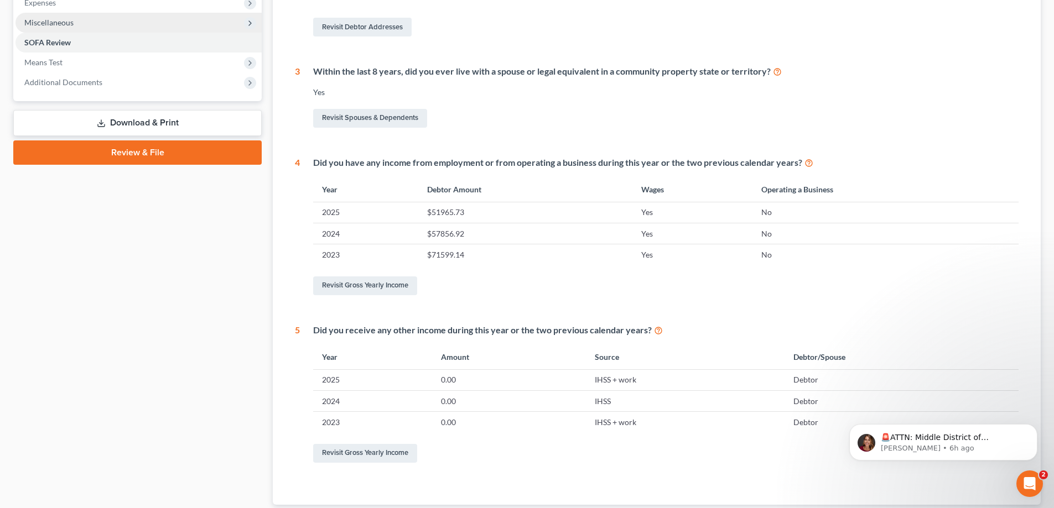
scroll to position [392, 0]
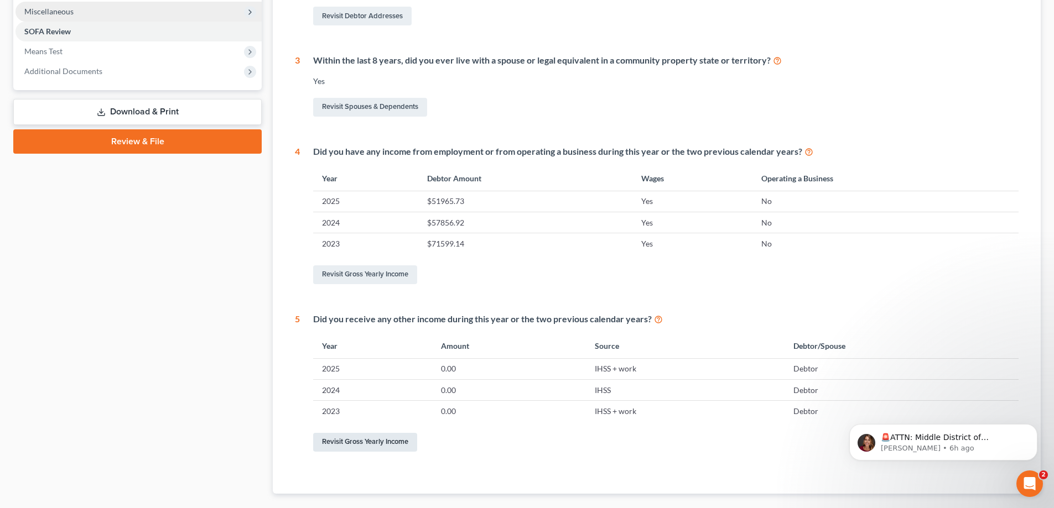
click at [358, 443] on link "Revisit Gross Yearly Income" at bounding box center [365, 442] width 104 height 19
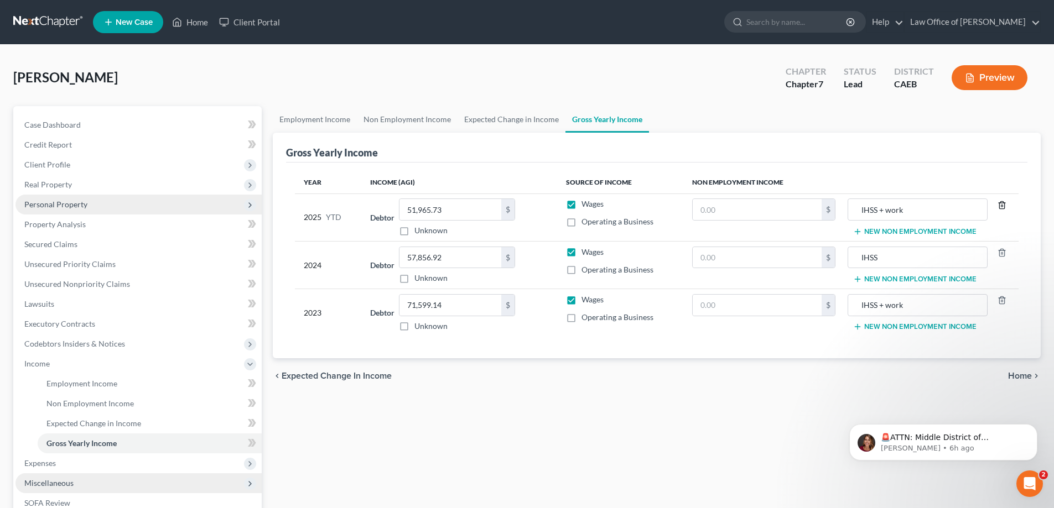
click at [1000, 207] on icon "button" at bounding box center [1001, 205] width 9 height 9
click at [1002, 251] on icon "button" at bounding box center [1001, 252] width 9 height 9
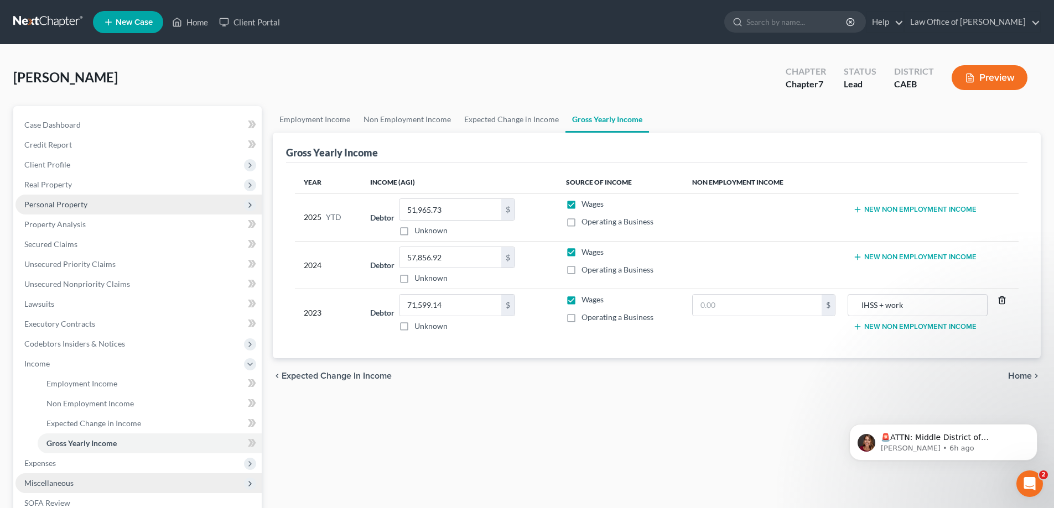
click at [1001, 300] on icon "button" at bounding box center [1001, 300] width 9 height 9
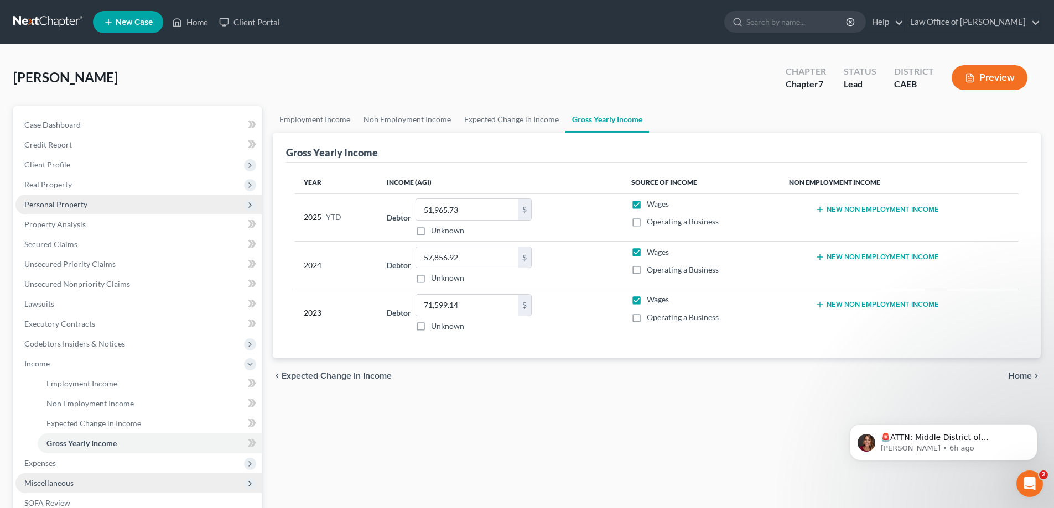
click at [311, 375] on span "Expected Change in Income" at bounding box center [337, 376] width 110 height 9
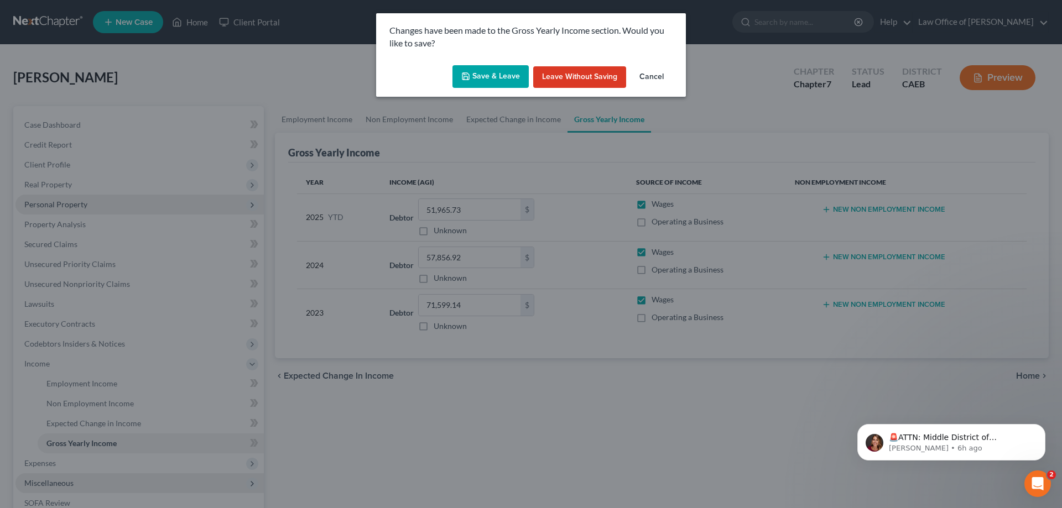
click at [478, 74] on button "Save & Leave" at bounding box center [491, 76] width 76 height 23
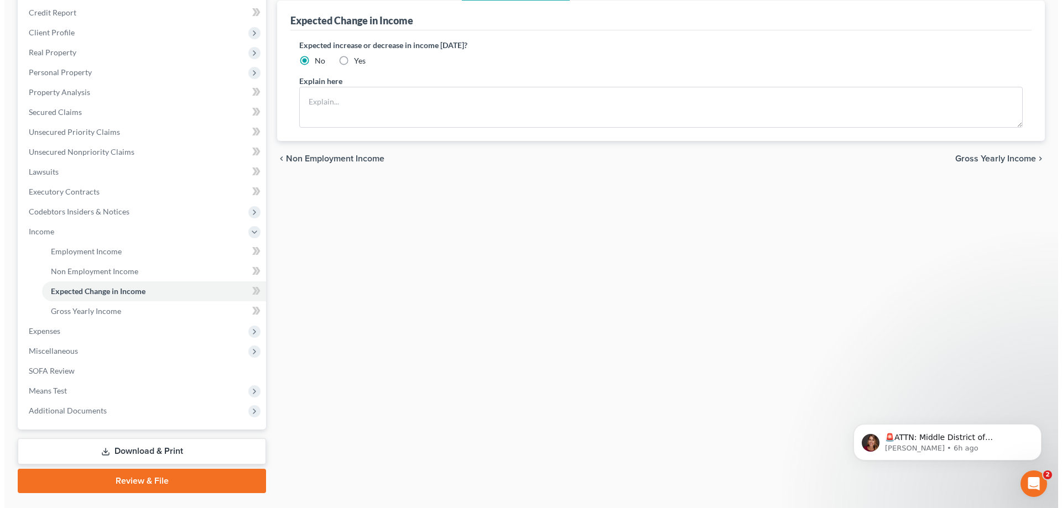
scroll to position [159, 0]
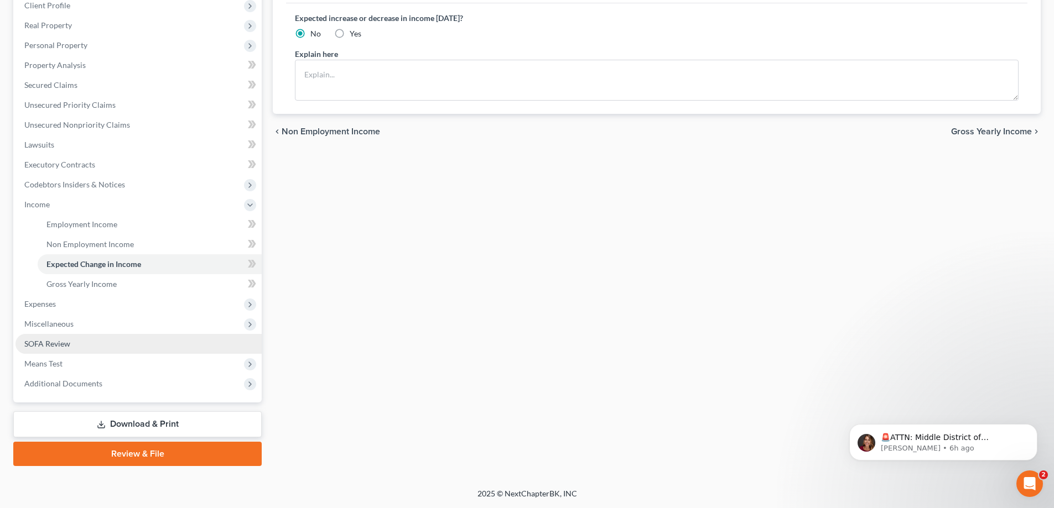
click at [45, 342] on span "SOFA Review" at bounding box center [47, 343] width 46 height 9
click at [50, 345] on span "SOFA Review" at bounding box center [47, 343] width 46 height 9
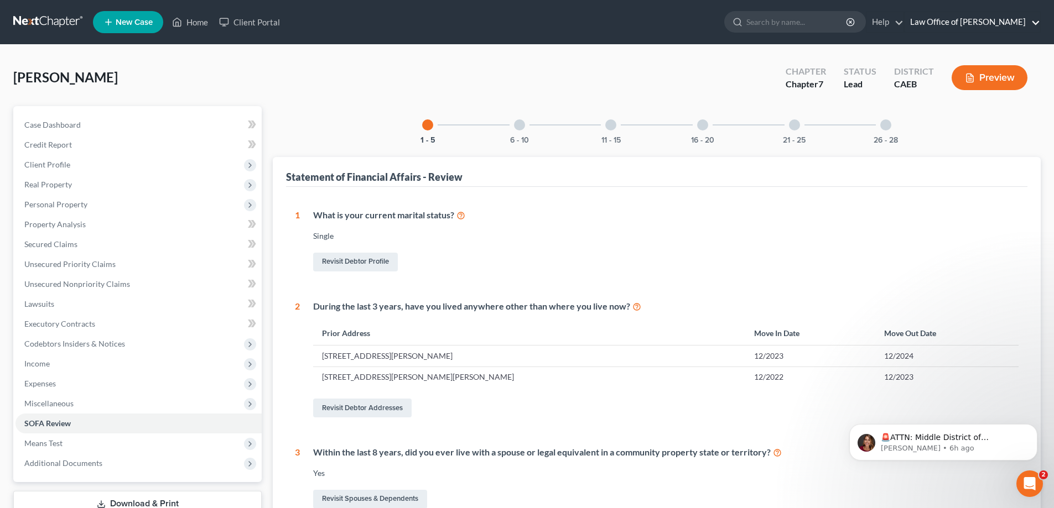
click at [1036, 23] on link "Law Office of [PERSON_NAME]" at bounding box center [972, 22] width 136 height 20
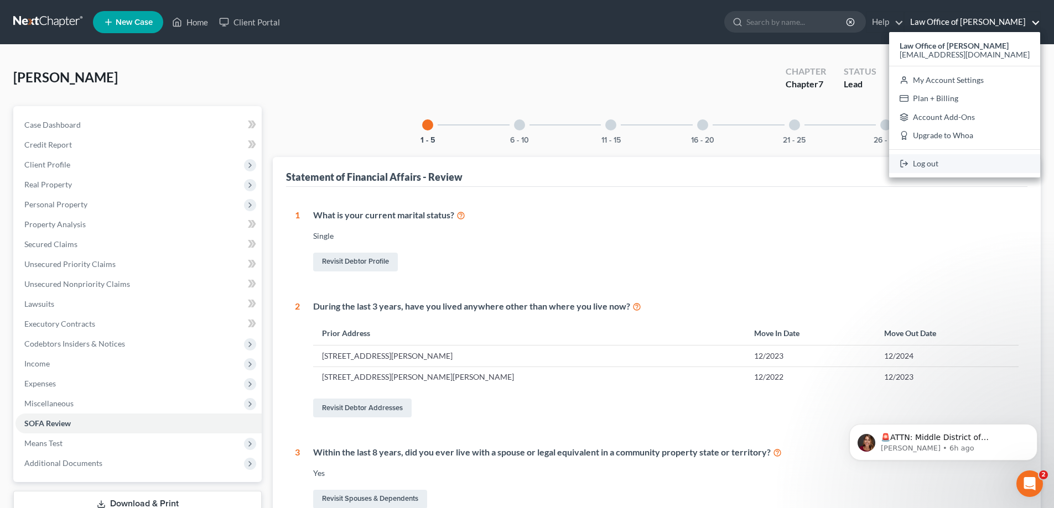
click at [946, 163] on link "Log out" at bounding box center [964, 163] width 151 height 19
